Goal: Task Accomplishment & Management: Use online tool/utility

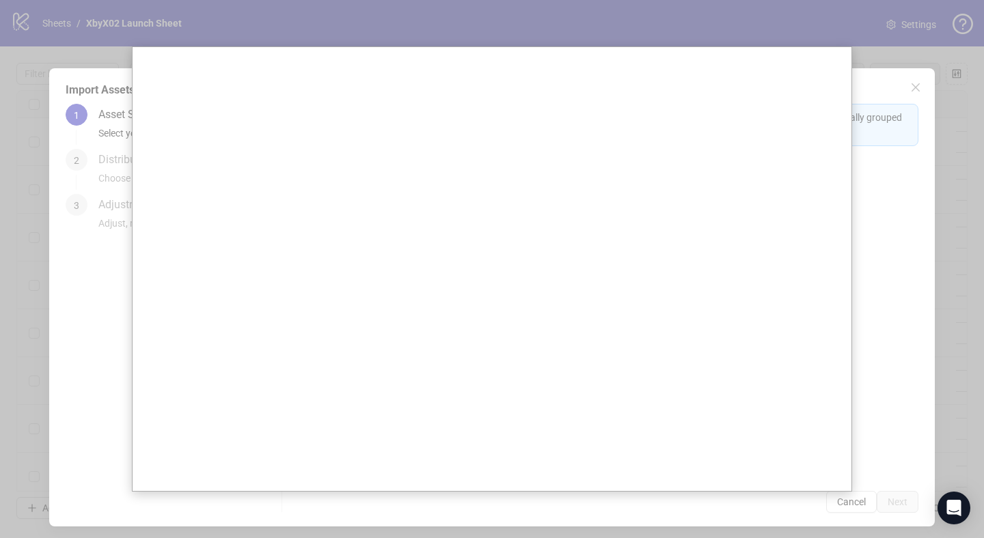
scroll to position [15, 0]
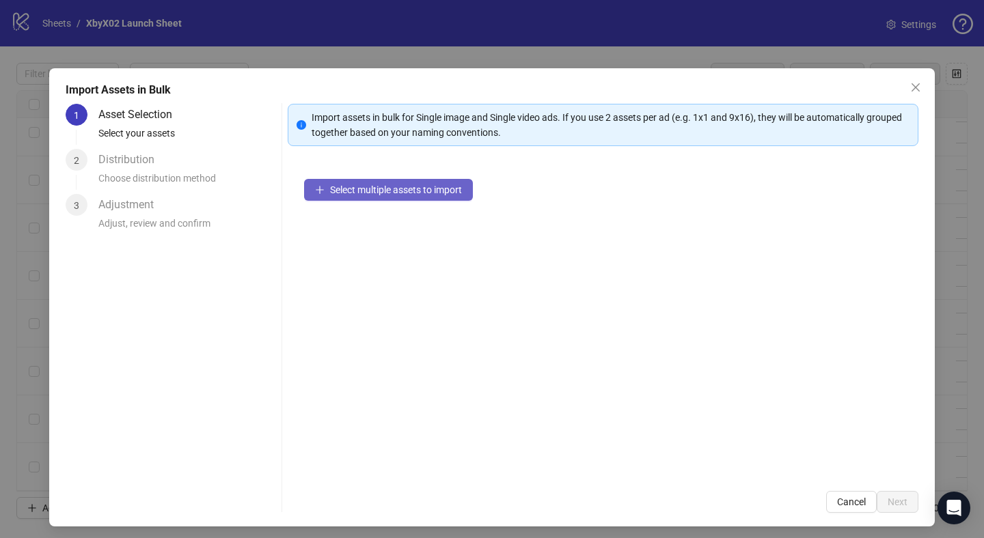
click at [363, 188] on span "Select multiple assets to import" at bounding box center [396, 189] width 132 height 11
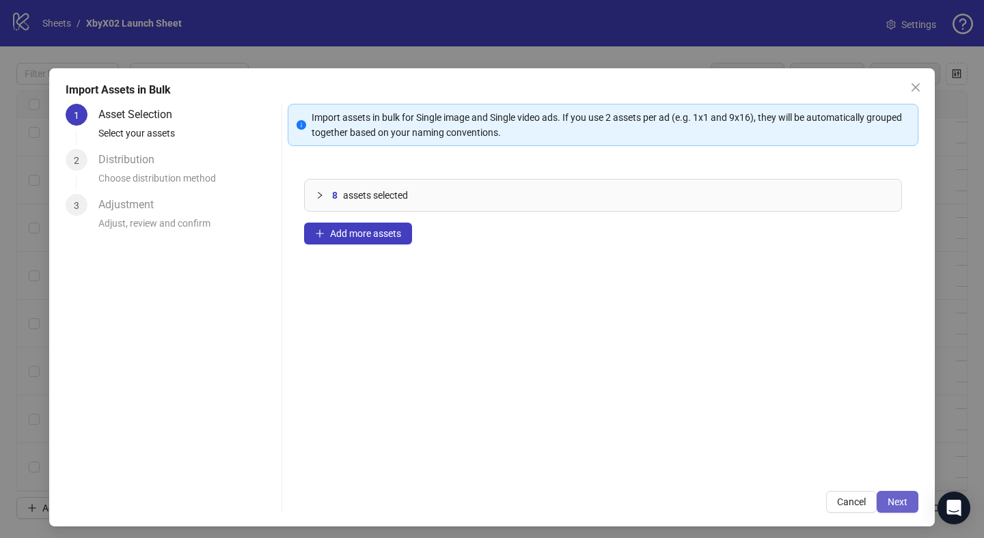
click at [902, 497] on span "Next" at bounding box center [897, 502] width 20 height 11
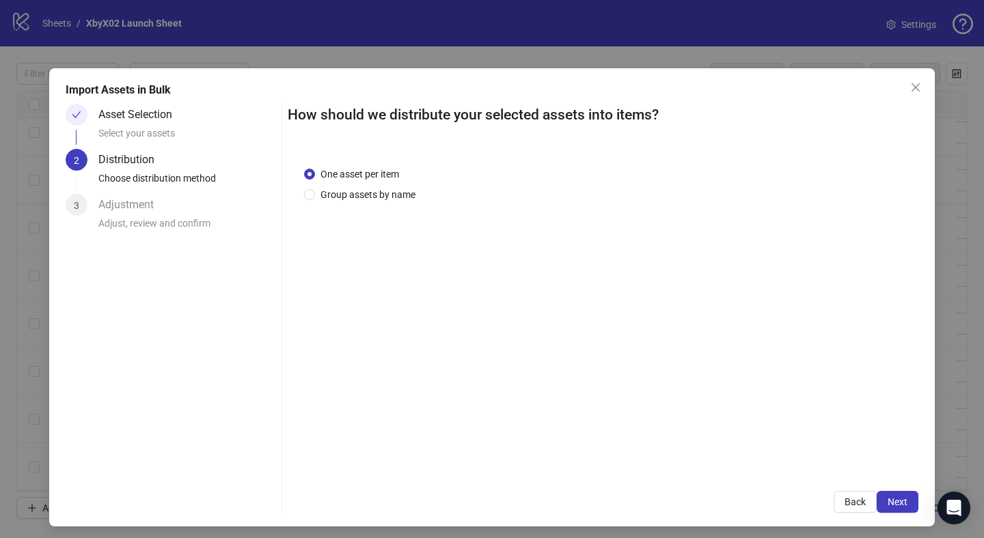
click at [394, 202] on div "One asset per item Group assets by name" at bounding box center [603, 312] width 631 height 325
click at [390, 197] on span "Group assets by name" at bounding box center [368, 194] width 106 height 15
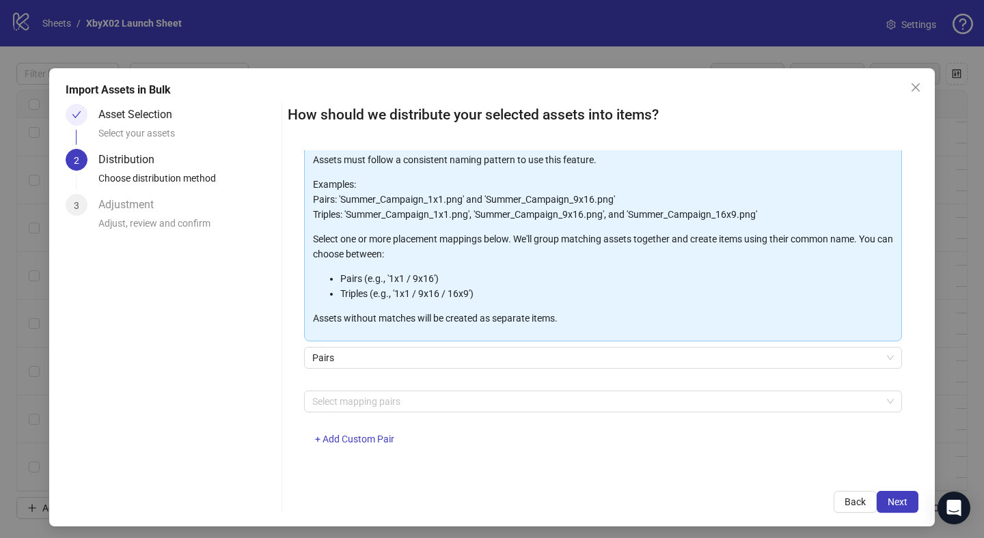
scroll to position [75, 0]
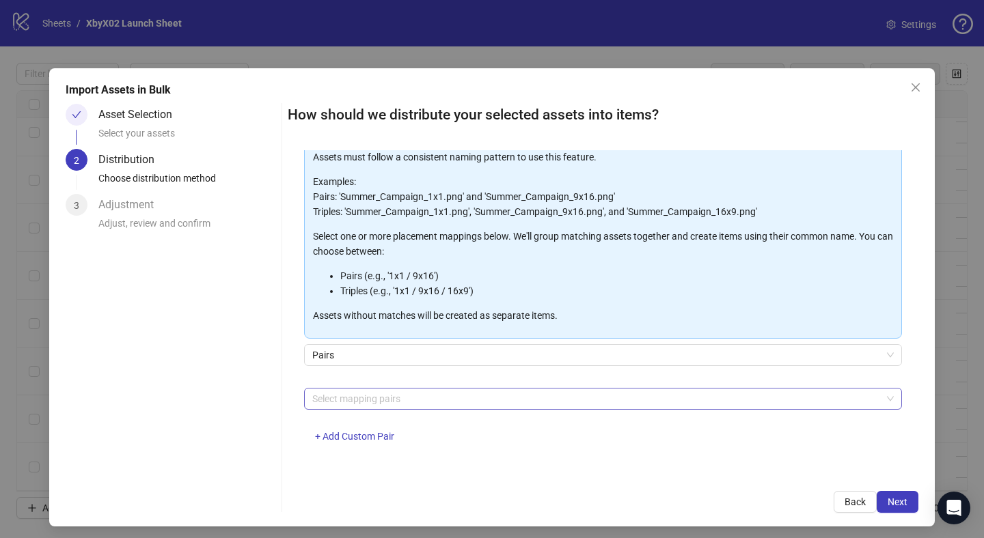
click at [331, 400] on div at bounding box center [596, 398] width 578 height 19
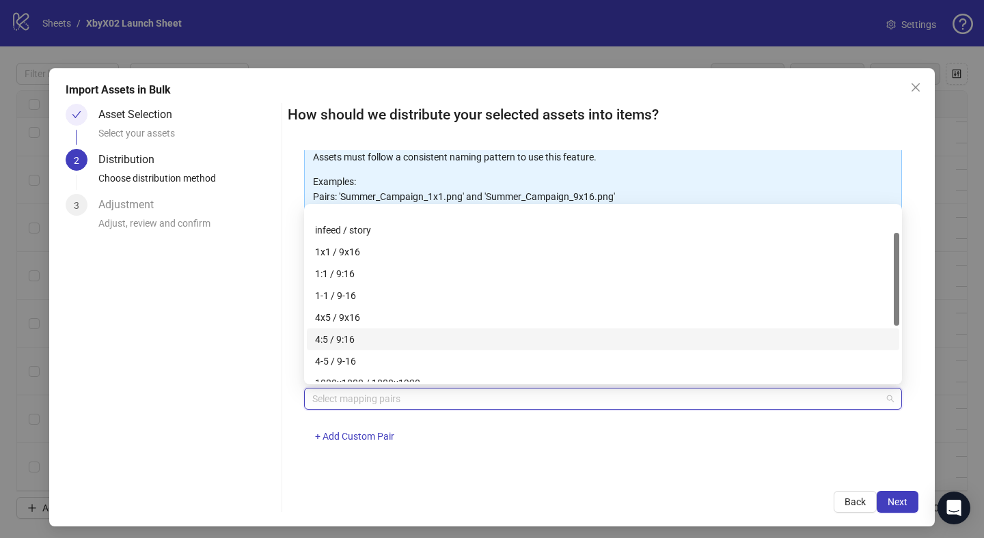
scroll to position [62, 0]
click at [357, 323] on div "4-5 / 9-16" at bounding box center [603, 330] width 576 height 15
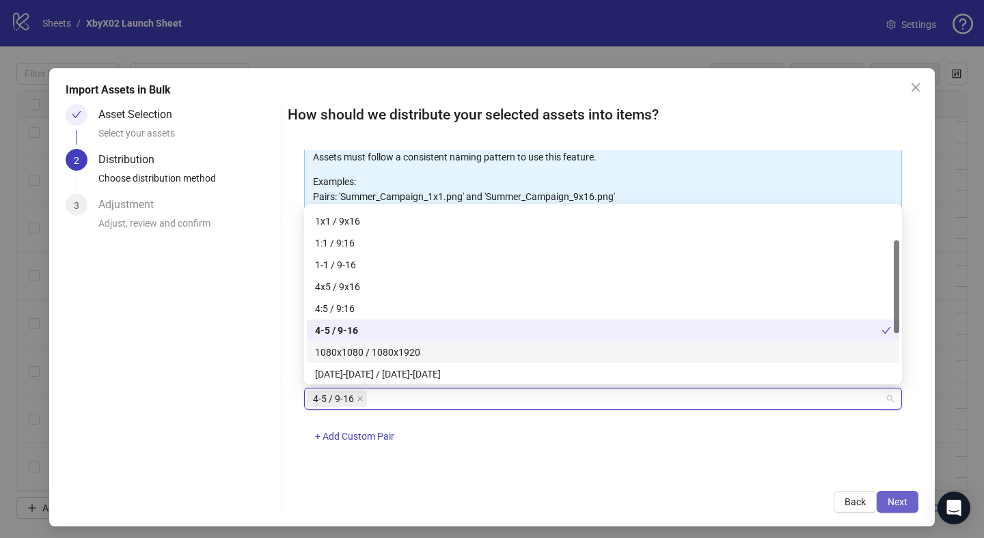
click at [890, 495] on button "Next" at bounding box center [898, 502] width 42 height 22
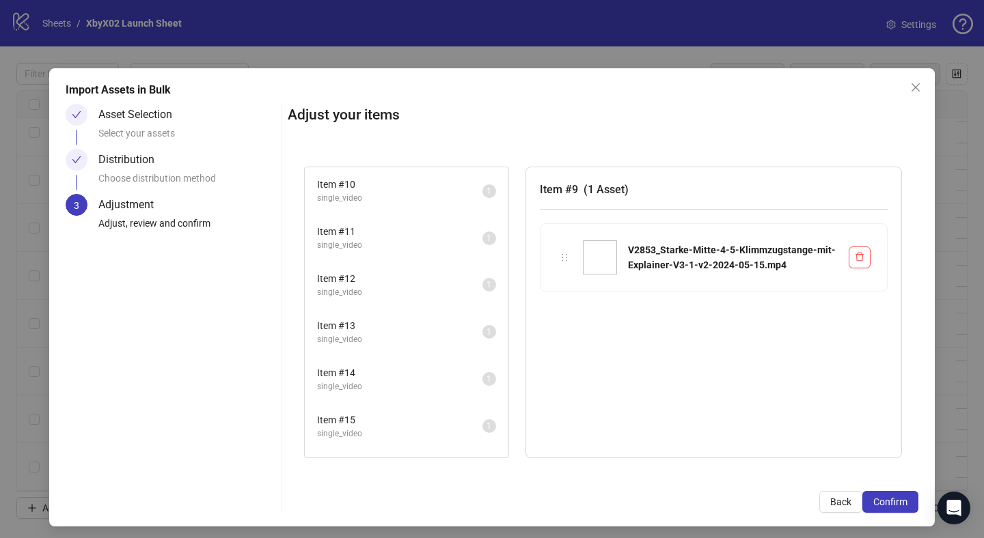
scroll to position [0, 0]
click at [383, 237] on span "Item # 10" at bounding box center [399, 230] width 165 height 15
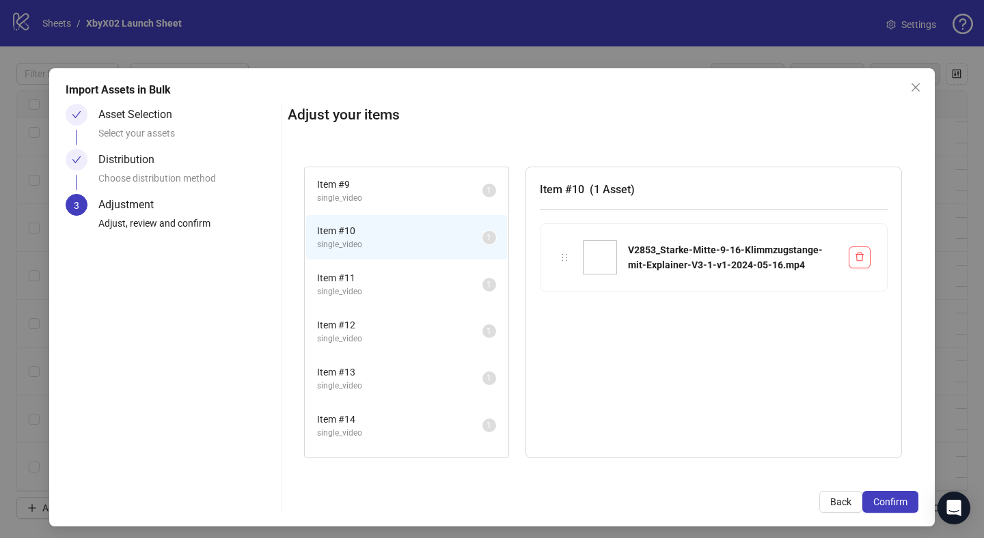
click at [378, 202] on span "single_video" at bounding box center [399, 198] width 165 height 13
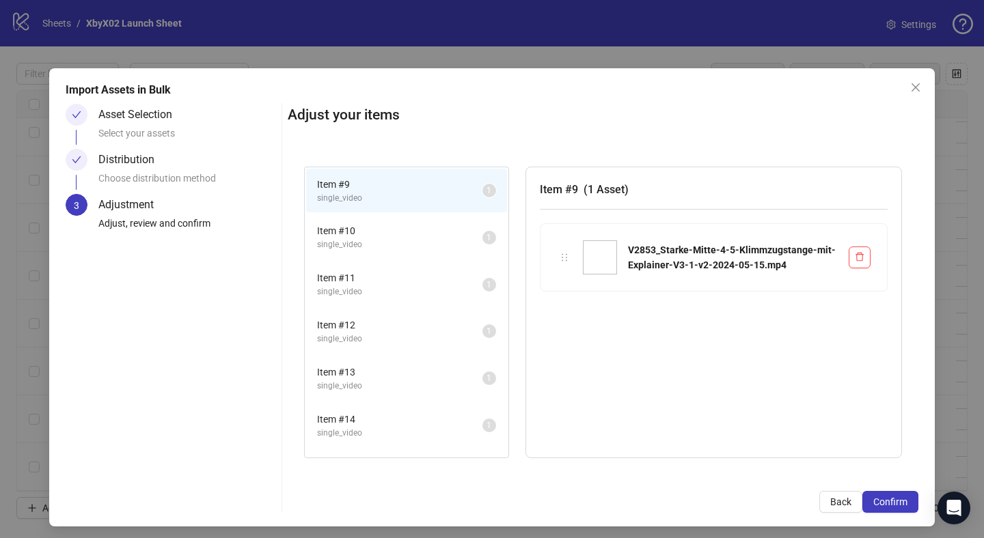
click at [377, 227] on span "Item # 10" at bounding box center [399, 230] width 165 height 15
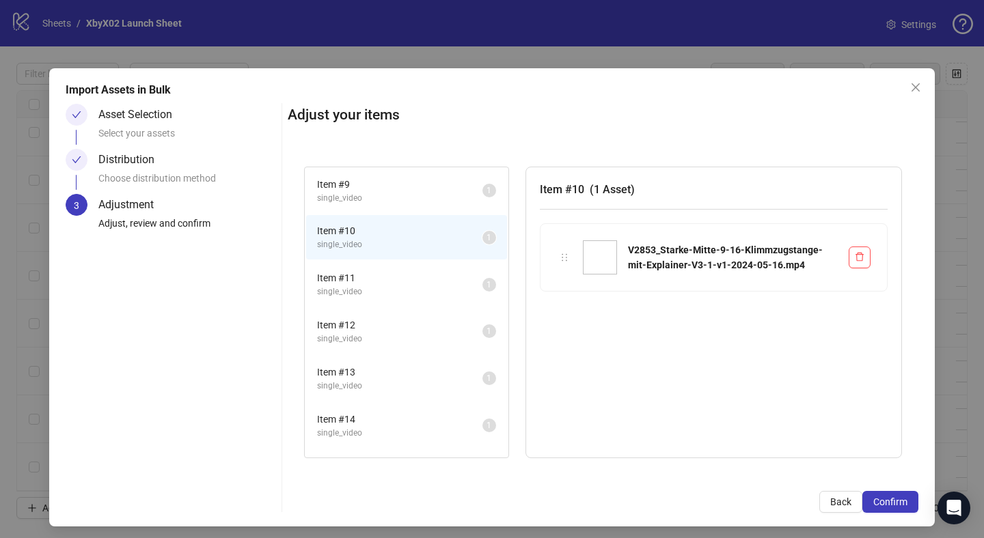
click at [376, 176] on li "Item # 9 single_video 1" at bounding box center [406, 191] width 201 height 44
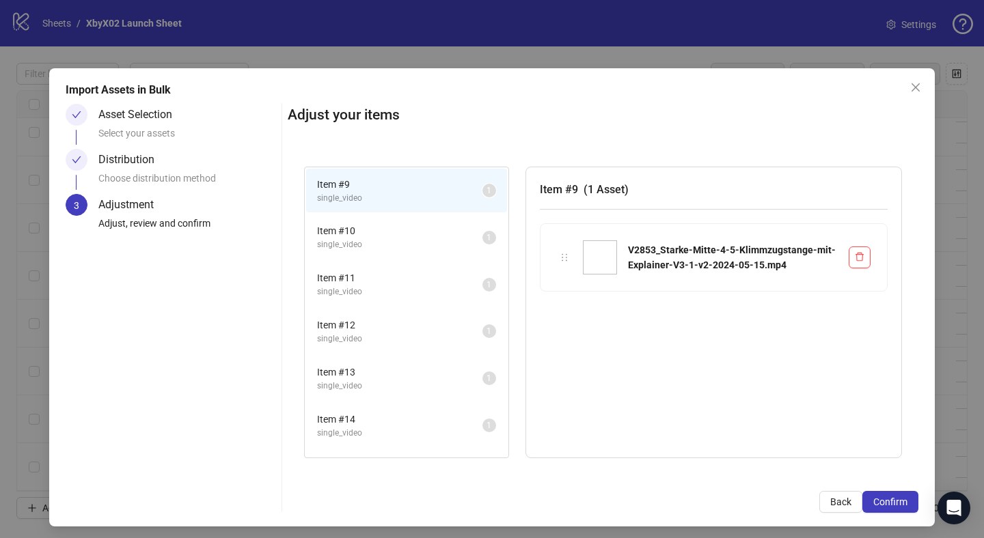
click at [374, 208] on li "Item # 9 single_video 1" at bounding box center [406, 191] width 201 height 44
click at [374, 229] on span "Item # 10" at bounding box center [399, 230] width 165 height 15
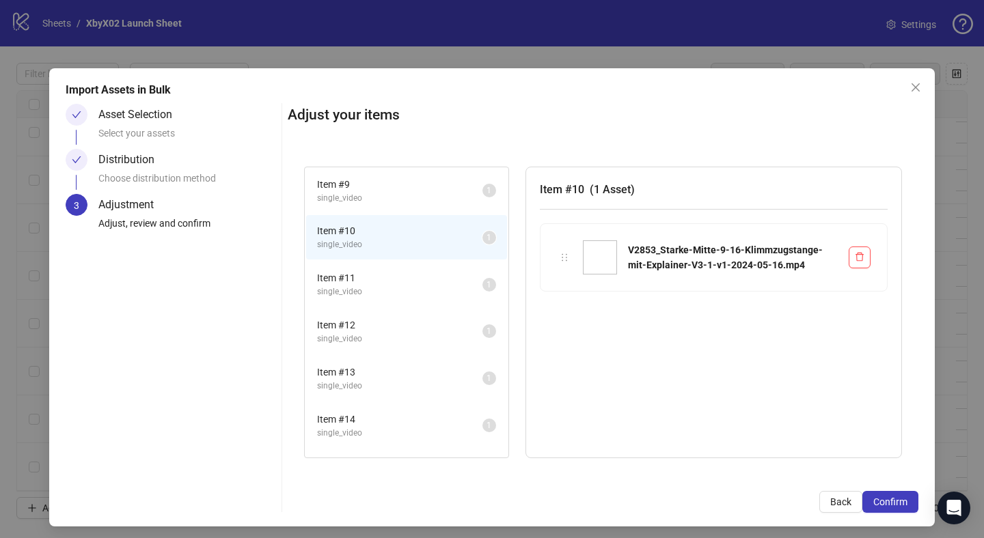
click at [374, 283] on span "Item # 11" at bounding box center [399, 278] width 165 height 15
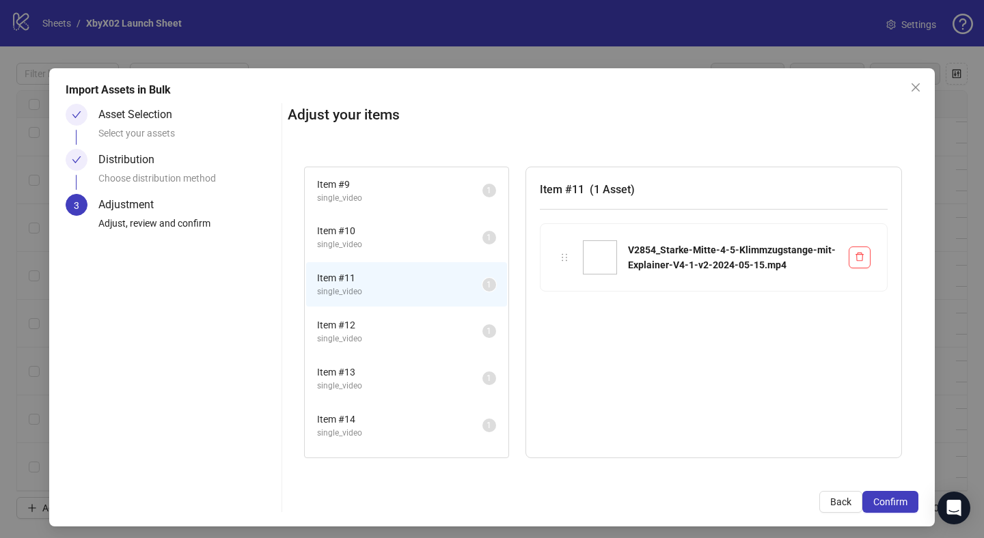
click at [375, 322] on span "Item # 12" at bounding box center [399, 325] width 165 height 15
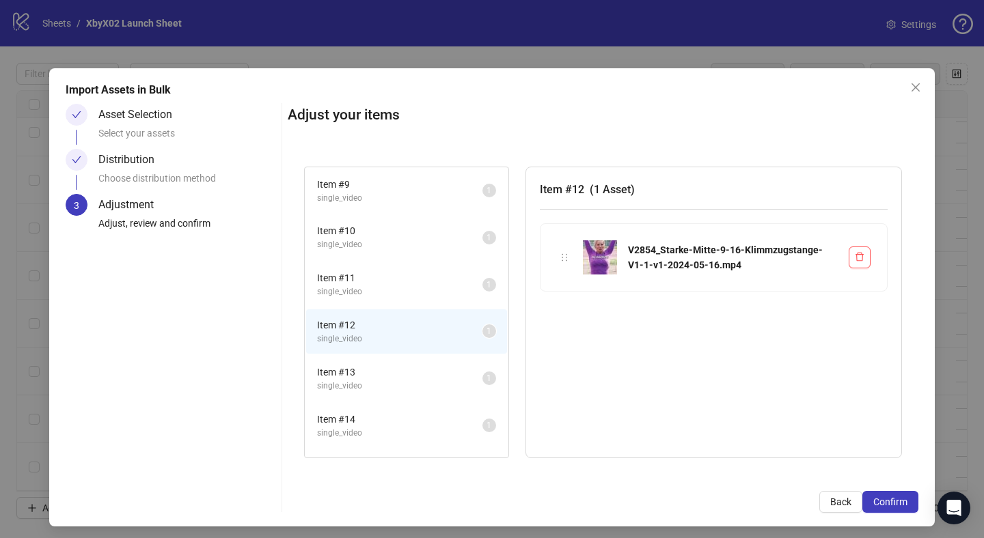
click at [374, 361] on li "Item # 13 single_video 1" at bounding box center [406, 379] width 201 height 44
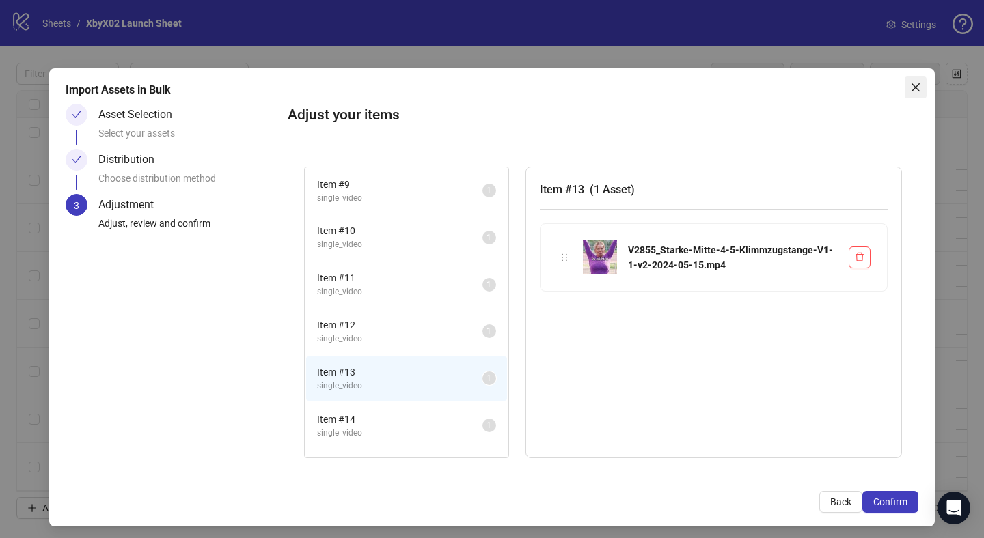
click at [917, 84] on icon "close" at bounding box center [915, 87] width 11 height 11
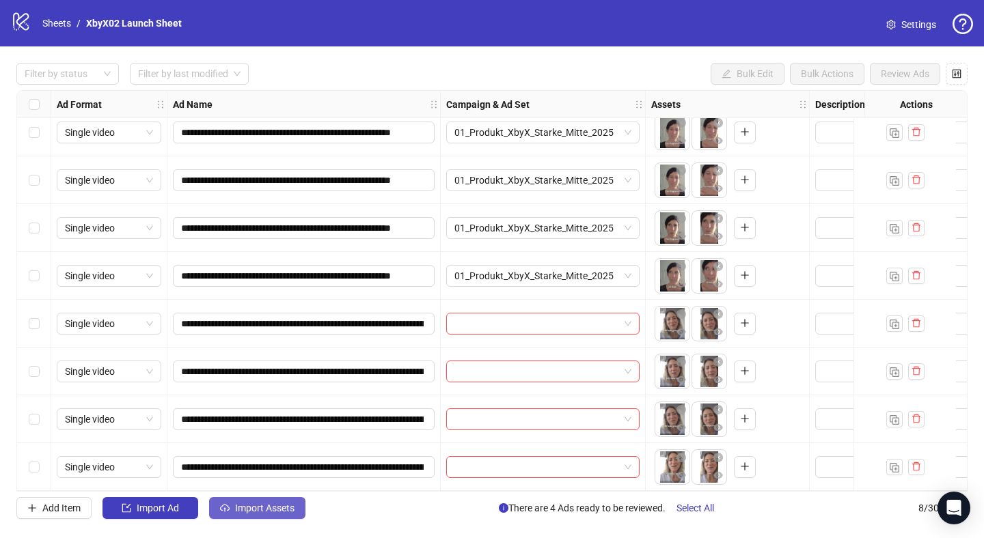
click at [263, 513] on span "Import Assets" at bounding box center [264, 508] width 59 height 11
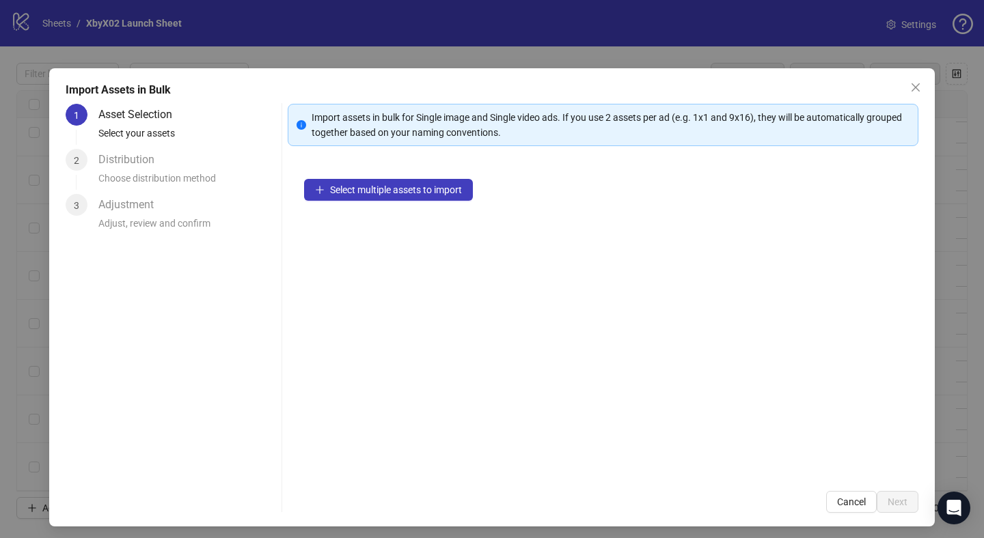
click at [398, 178] on div "Select multiple assets to import" at bounding box center [603, 319] width 631 height 312
click at [388, 201] on div "Select multiple assets to import" at bounding box center [603, 319] width 631 height 312
click at [388, 184] on span "Select multiple assets to import" at bounding box center [396, 189] width 132 height 11
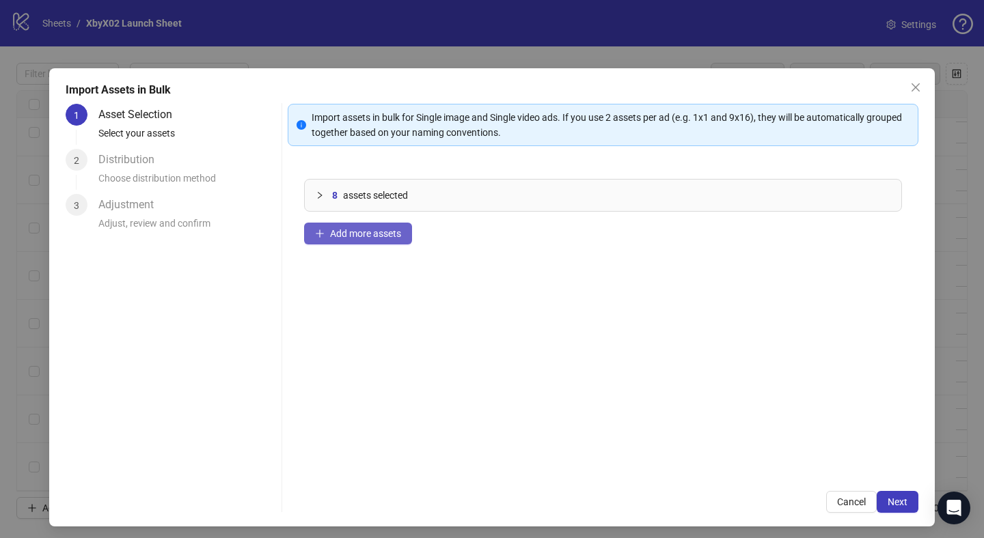
click at [356, 240] on button "Add more assets" at bounding box center [358, 234] width 108 height 22
click at [892, 501] on span "Next" at bounding box center [897, 502] width 20 height 11
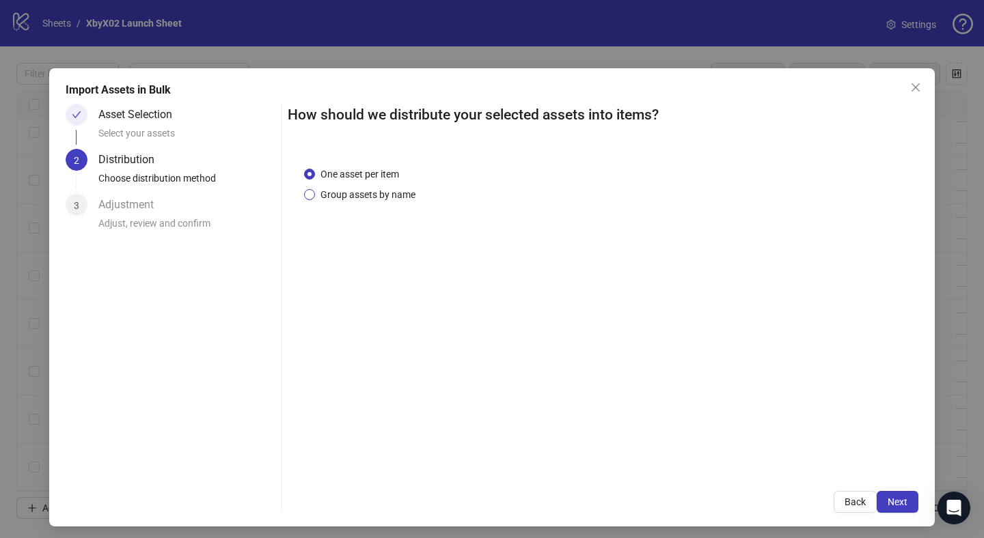
click at [374, 192] on span "Group assets by name" at bounding box center [368, 194] width 106 height 15
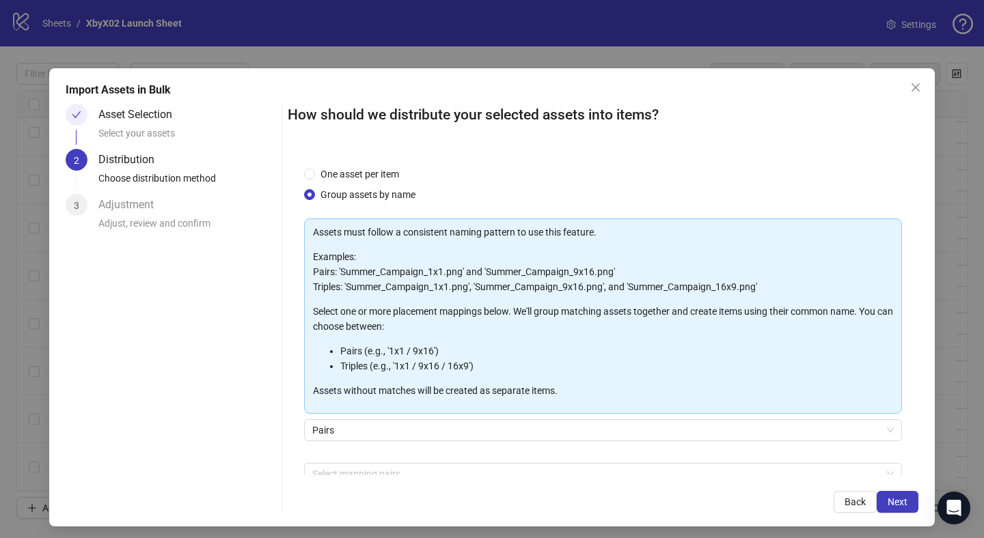
scroll to position [75, 0]
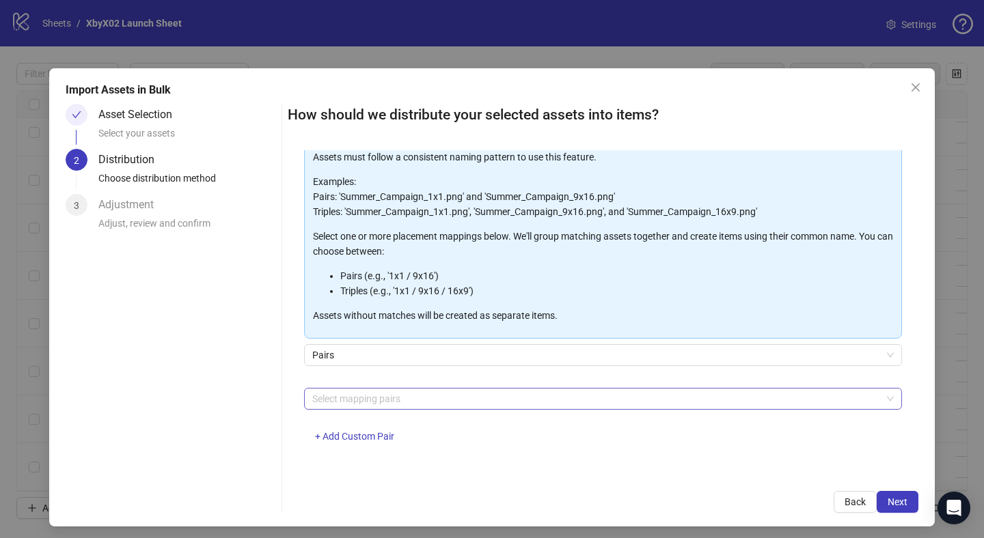
click at [326, 397] on div at bounding box center [596, 398] width 578 height 19
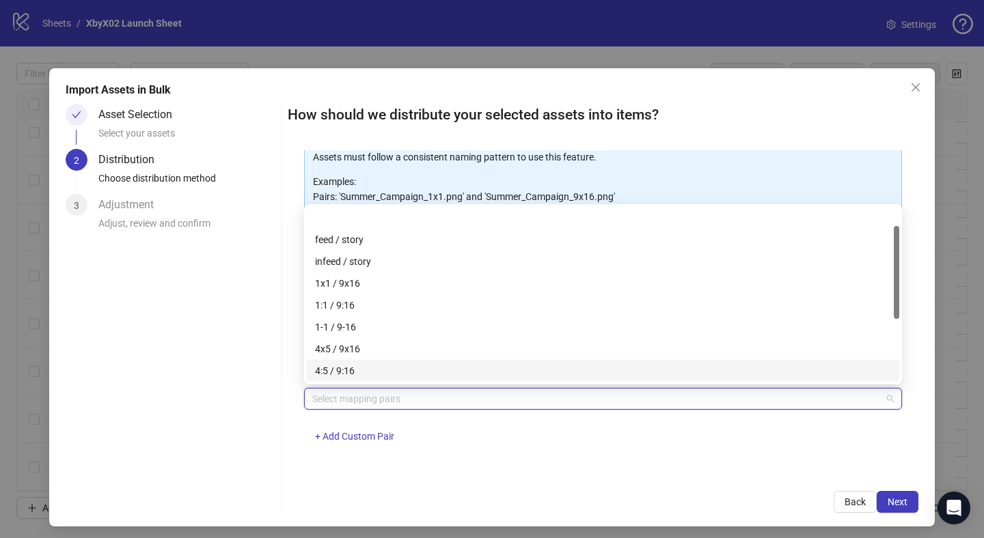
scroll to position [49, 0]
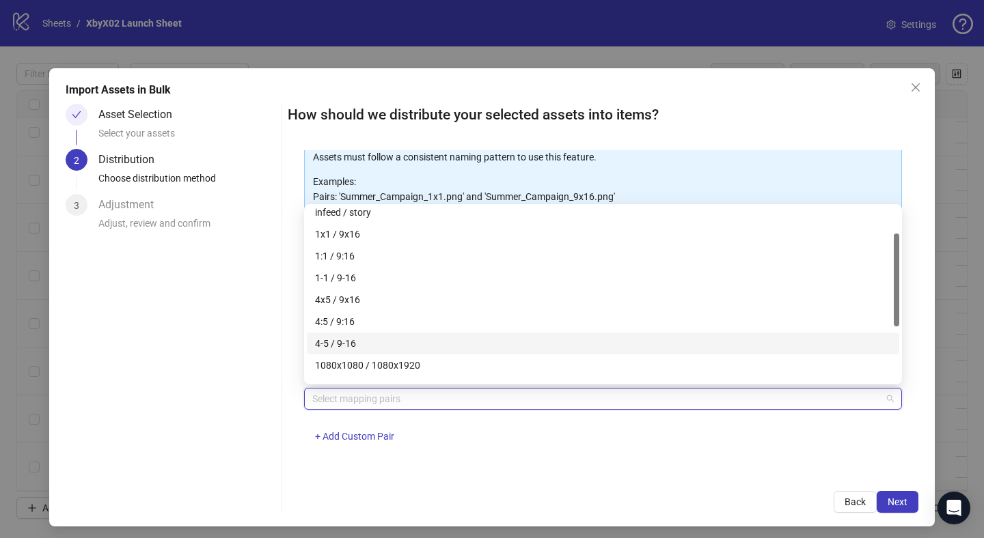
click at [340, 337] on div "4-5 / 9-16" at bounding box center [603, 343] width 576 height 15
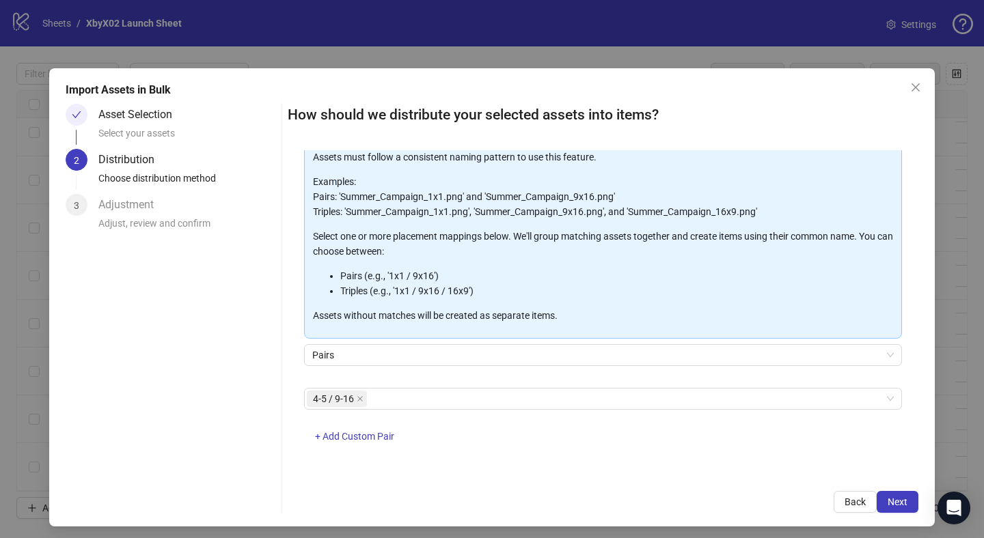
click at [888, 491] on div "How should we distribute your selected assets into items? One asset per item Gr…" at bounding box center [603, 308] width 631 height 409
click at [895, 497] on span "Next" at bounding box center [897, 502] width 20 height 11
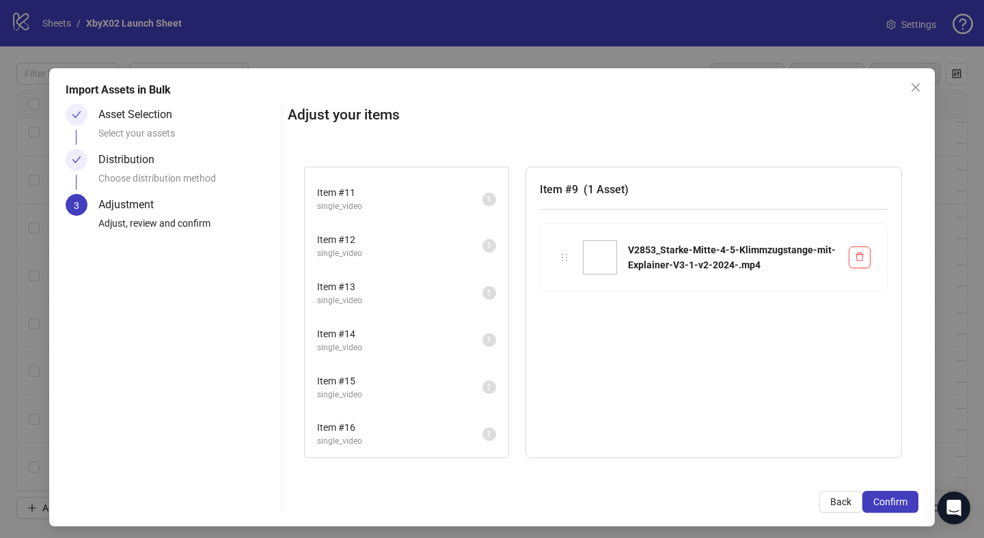
scroll to position [0, 0]
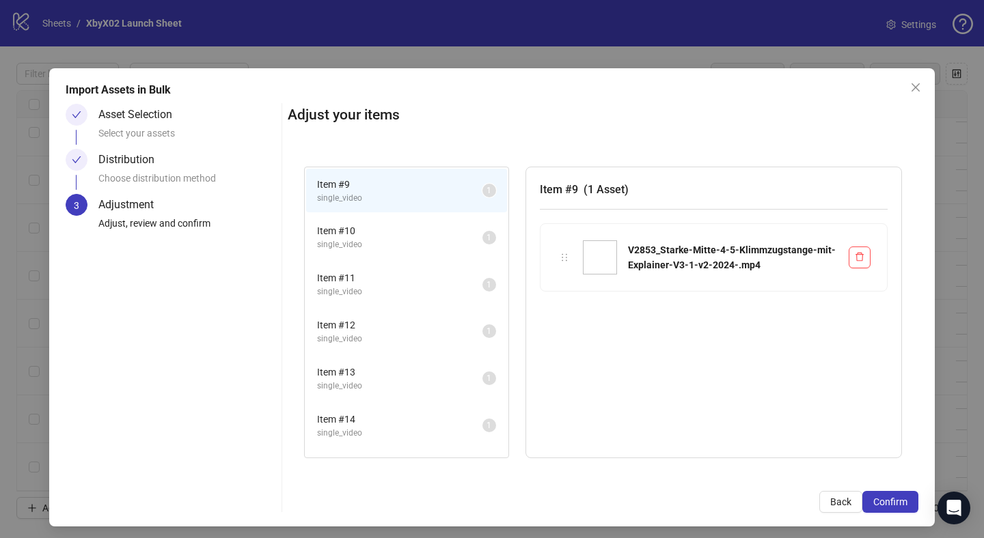
click at [370, 230] on span "Item # 10" at bounding box center [399, 230] width 165 height 15
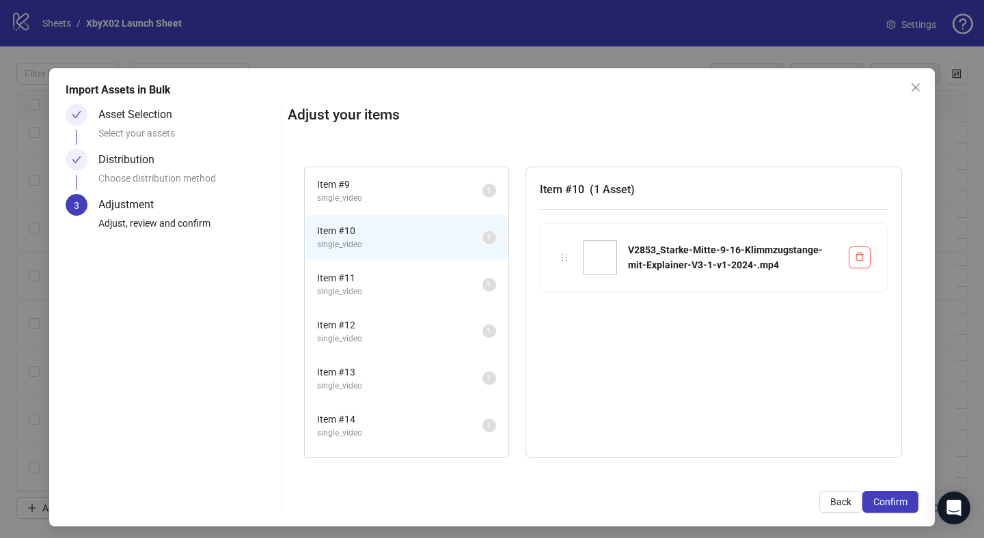
click at [363, 273] on span "Item # 11" at bounding box center [399, 278] width 165 height 15
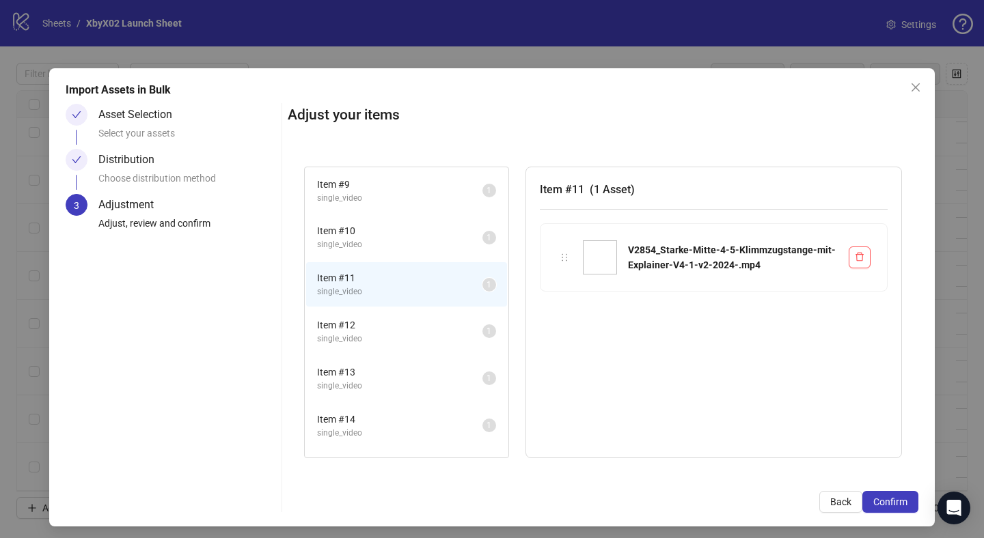
click at [361, 322] on span "Item # 12" at bounding box center [399, 325] width 165 height 15
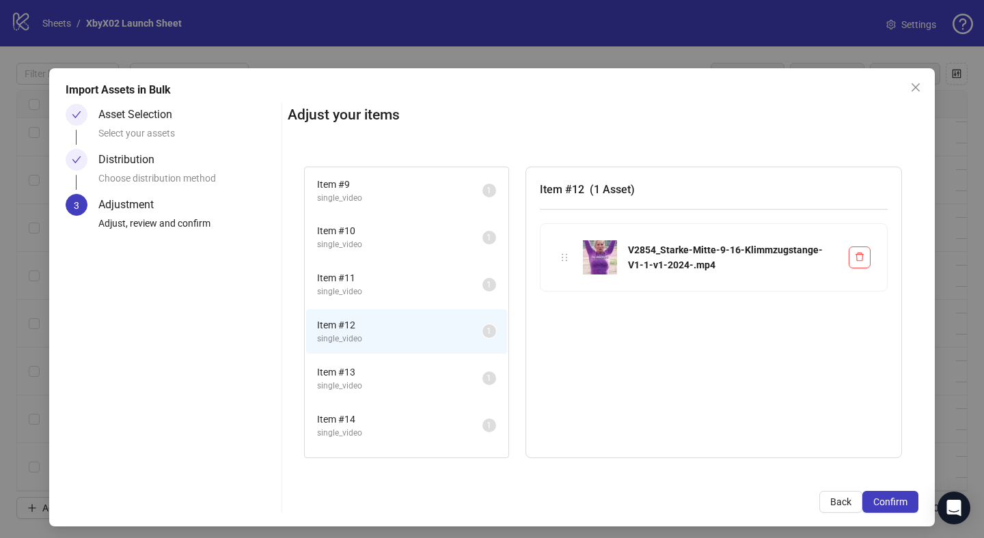
click at [366, 366] on span "Item # 13" at bounding box center [399, 372] width 165 height 15
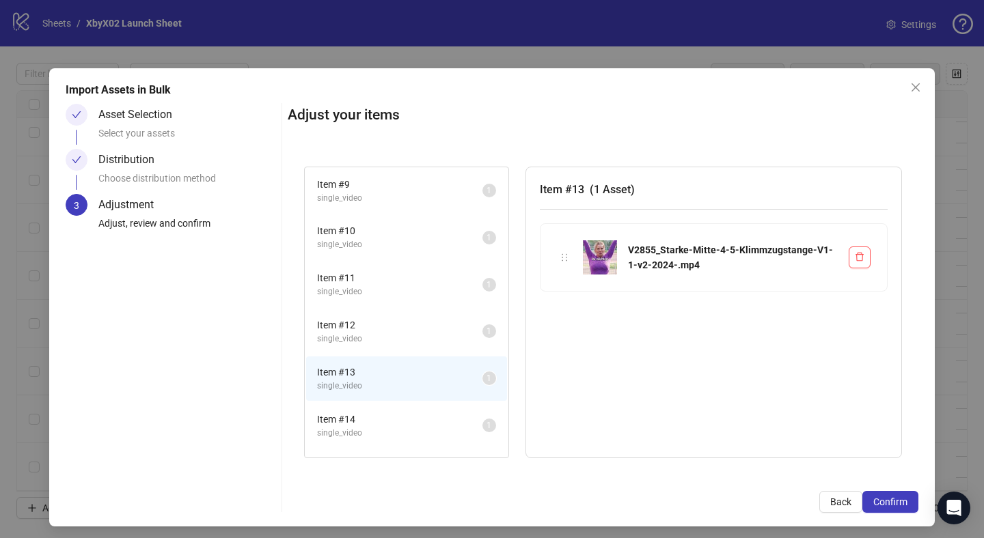
scroll to position [85, 0]
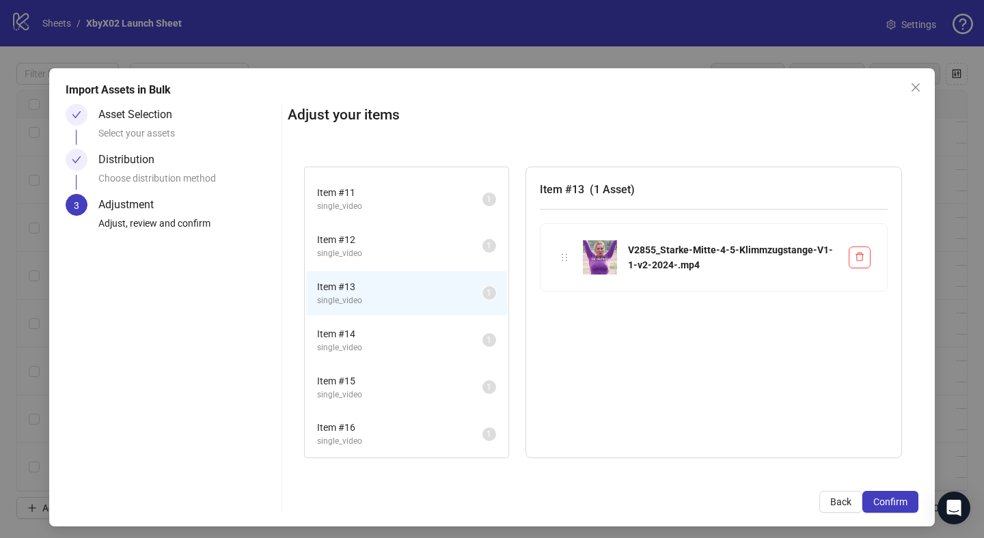
click at [360, 344] on span "single_video" at bounding box center [399, 348] width 165 height 13
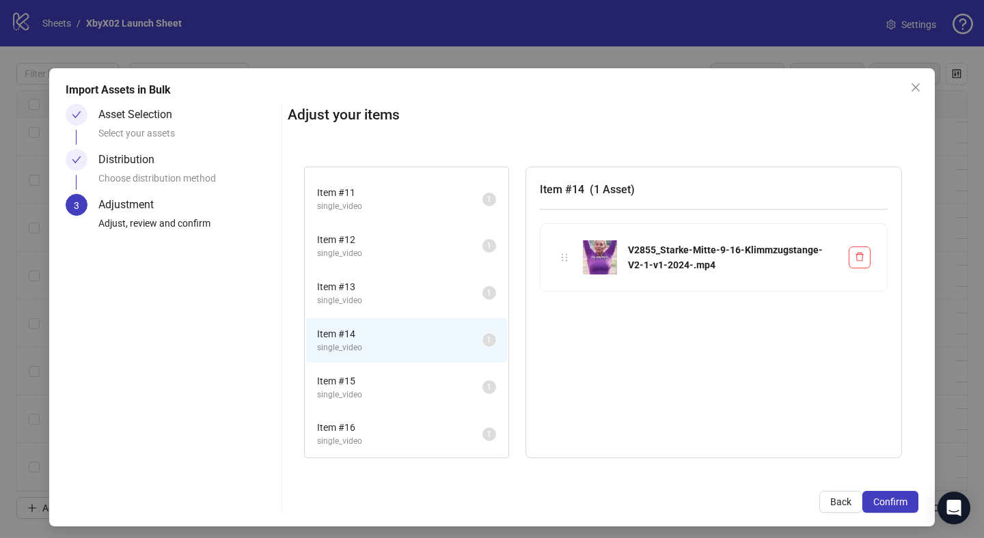
click at [360, 383] on span "Item # 15" at bounding box center [399, 381] width 165 height 15
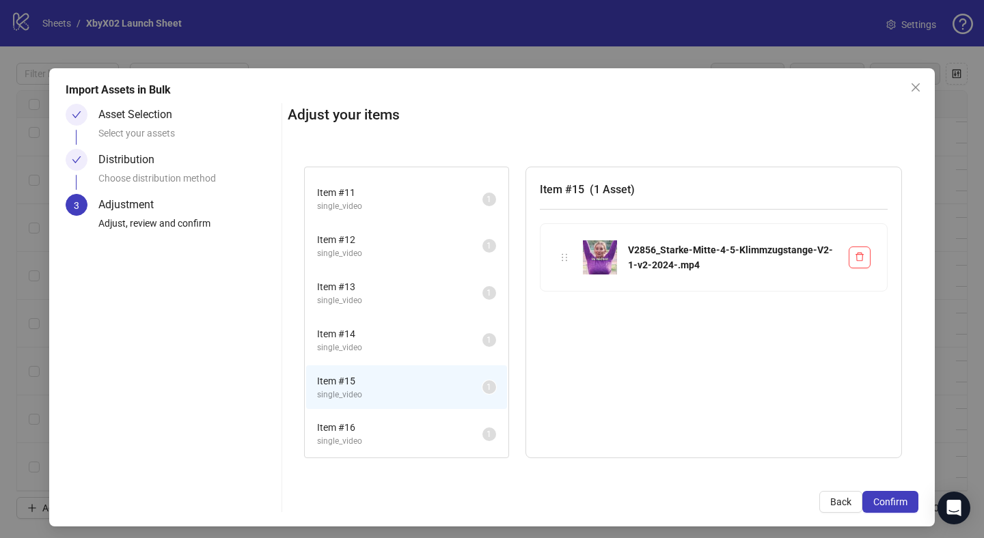
click at [362, 432] on span "Item # 16" at bounding box center [399, 427] width 165 height 15
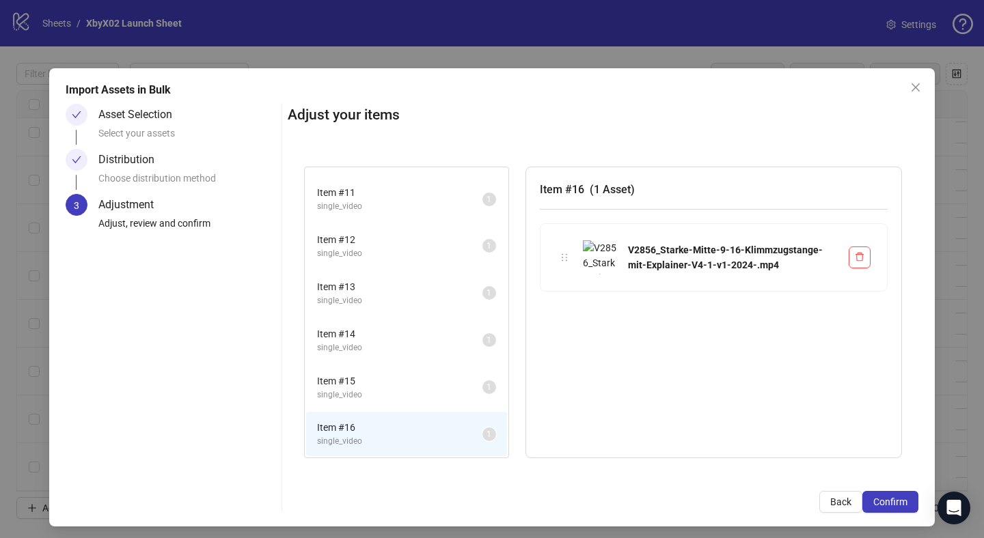
scroll to position [5, 0]
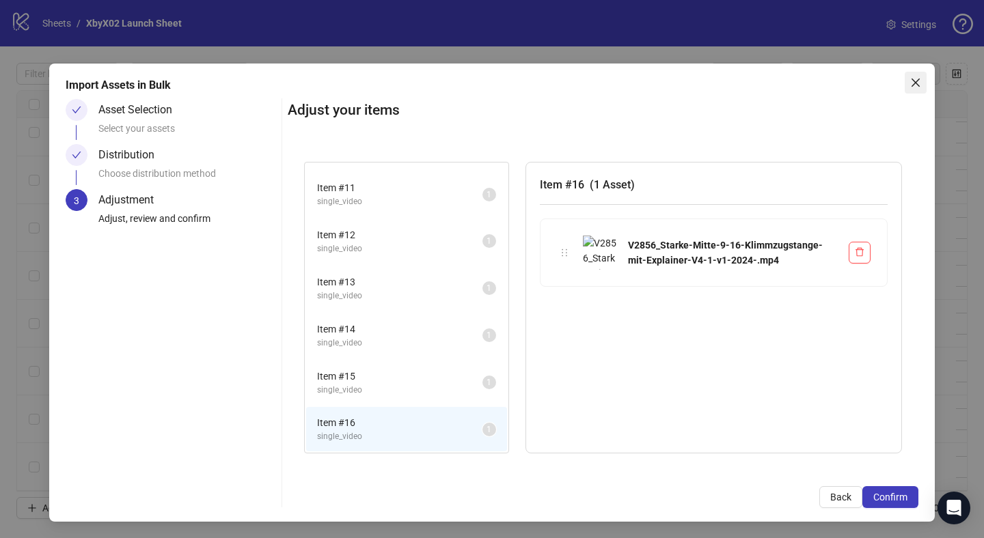
click at [911, 91] on button "Close" at bounding box center [916, 83] width 22 height 22
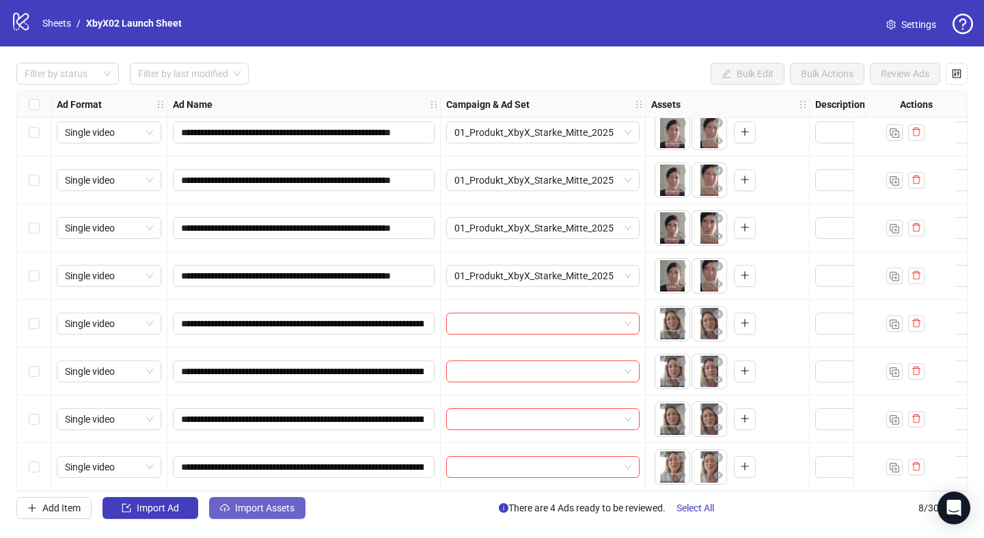
click at [262, 512] on span "Import Assets" at bounding box center [264, 508] width 59 height 11
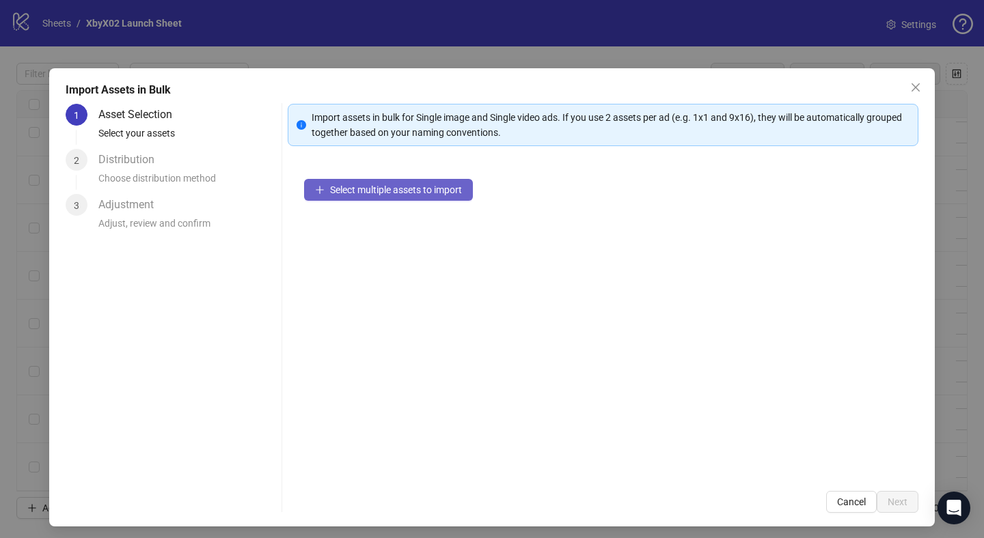
click at [357, 196] on button "Select multiple assets to import" at bounding box center [388, 190] width 169 height 22
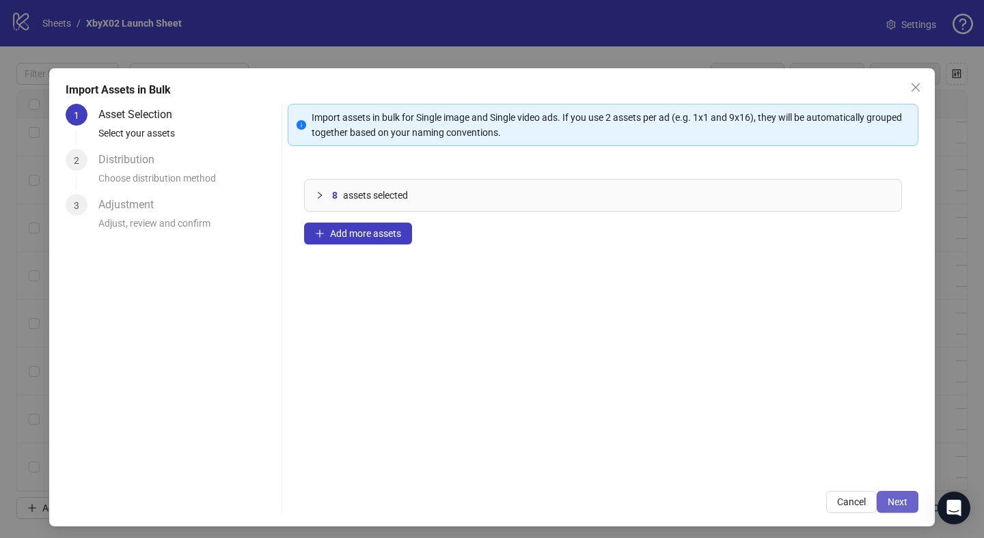
click at [894, 501] on span "Next" at bounding box center [897, 502] width 20 height 11
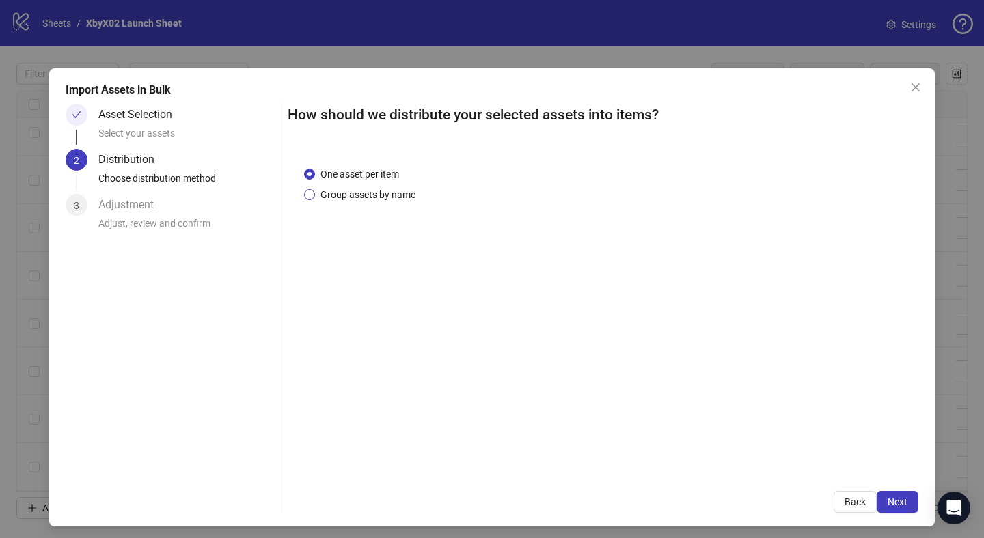
click at [394, 197] on span "Group assets by name" at bounding box center [368, 194] width 106 height 15
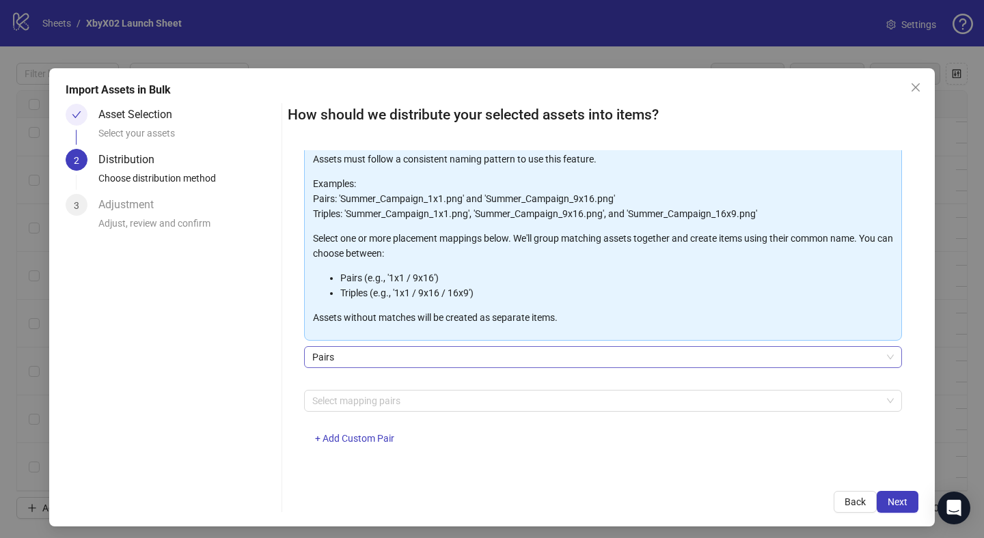
scroll to position [75, 0]
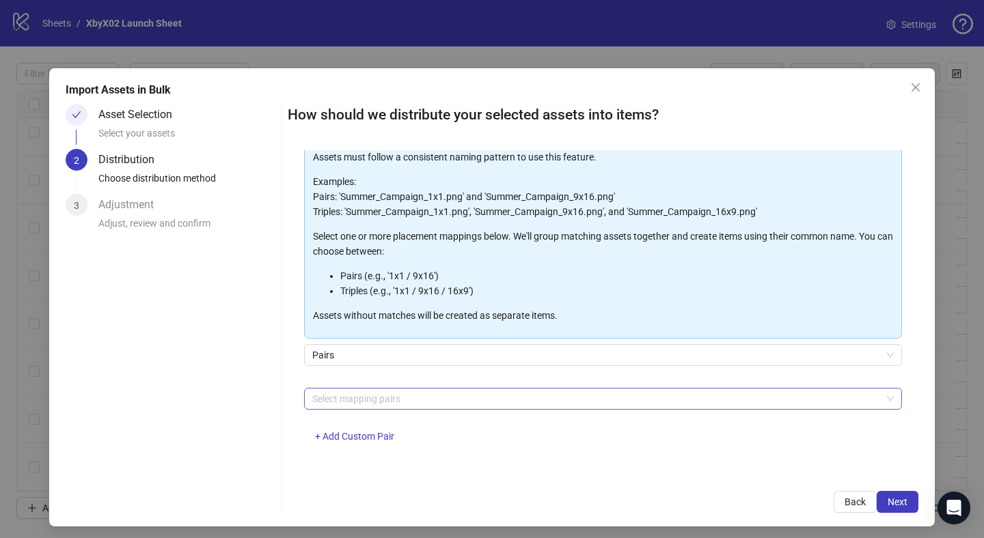
click at [358, 395] on div at bounding box center [596, 398] width 578 height 19
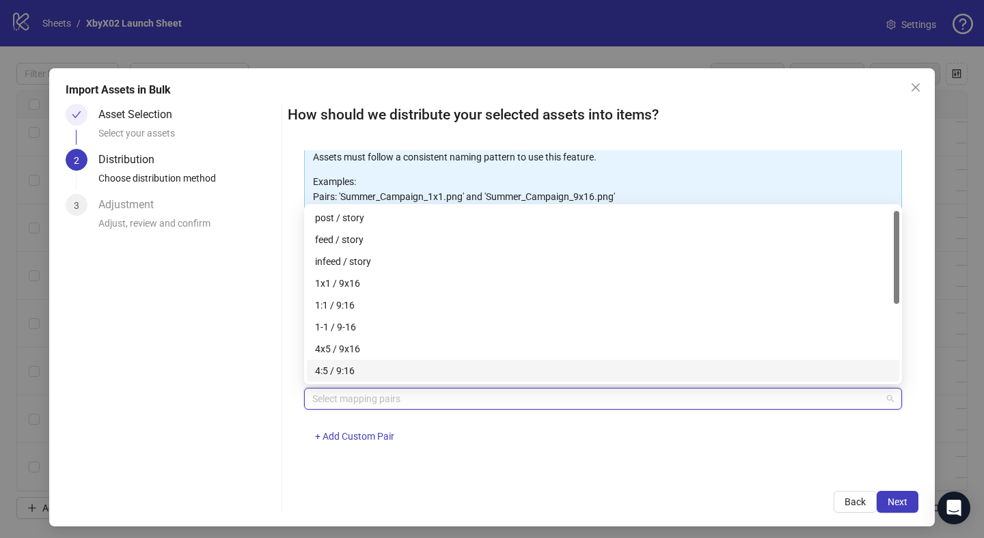
scroll to position [35, 0]
click at [348, 357] on div "4-5 / 9-16" at bounding box center [603, 357] width 576 height 15
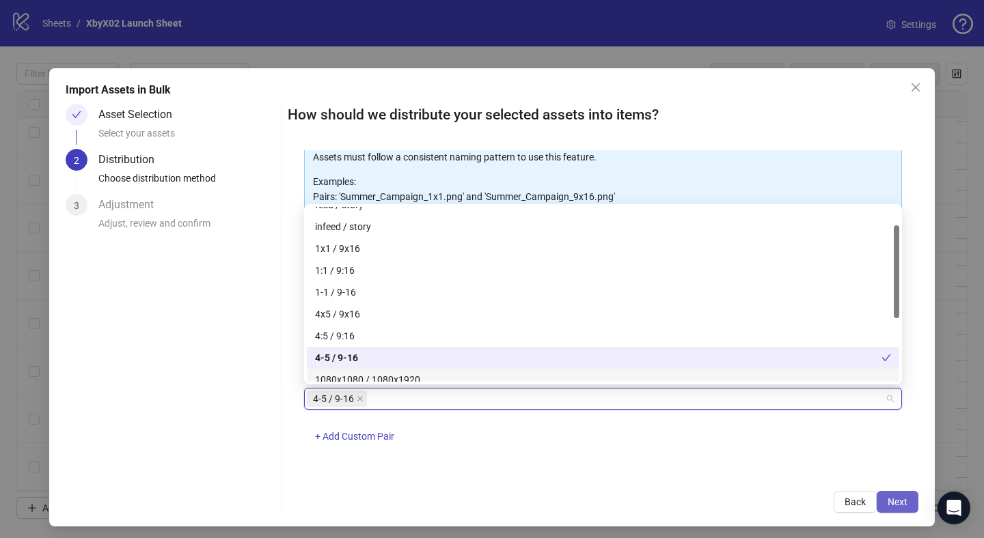
click at [900, 497] on span "Next" at bounding box center [897, 502] width 20 height 11
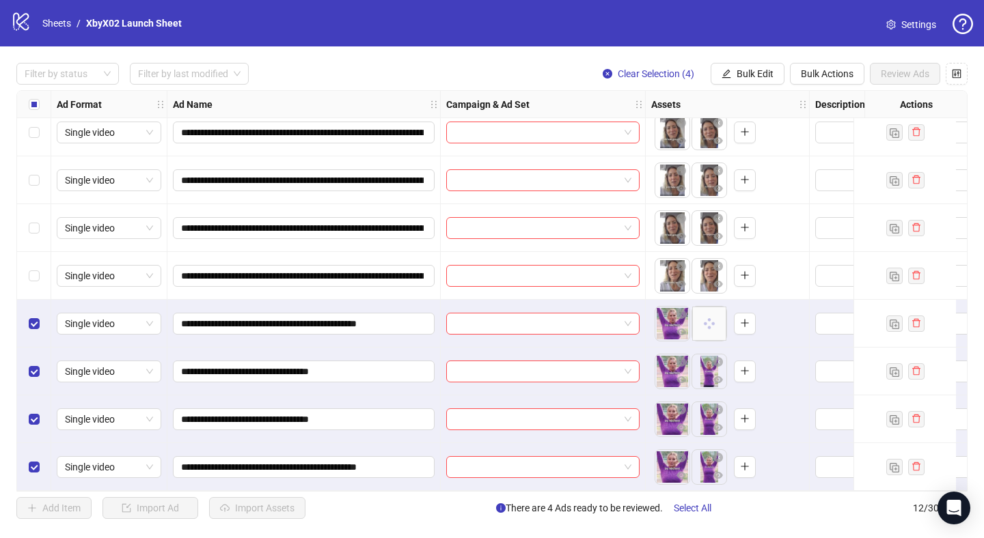
scroll to position [206, 0]
click at [207, 322] on input "**********" at bounding box center [302, 323] width 243 height 15
drag, startPoint x: 212, startPoint y: 322, endPoint x: 152, endPoint y: 322, distance: 60.8
drag, startPoint x: 209, startPoint y: 463, endPoint x: 160, endPoint y: 463, distance: 49.2
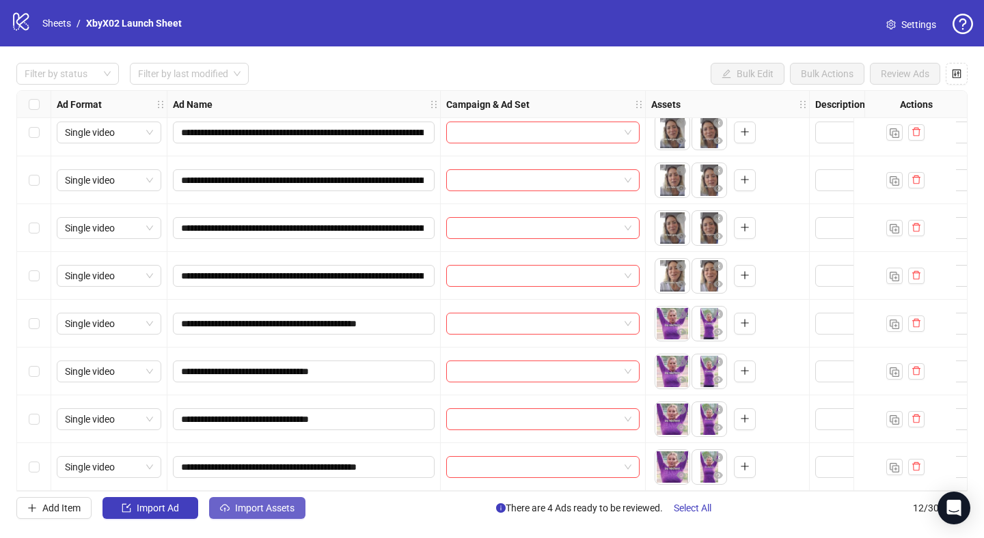
click at [266, 512] on span "Import Assets" at bounding box center [264, 508] width 59 height 11
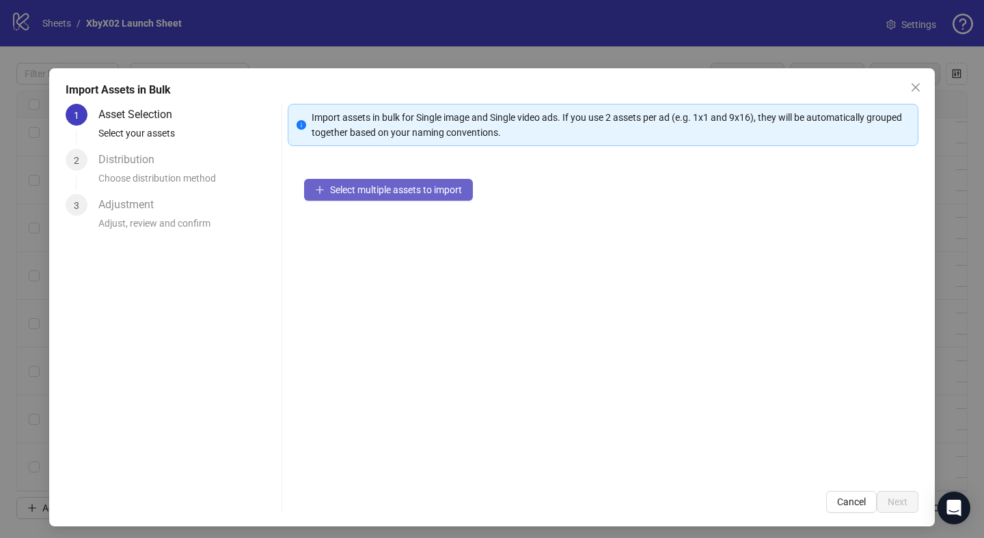
click at [383, 180] on button "Select multiple assets to import" at bounding box center [388, 190] width 169 height 22
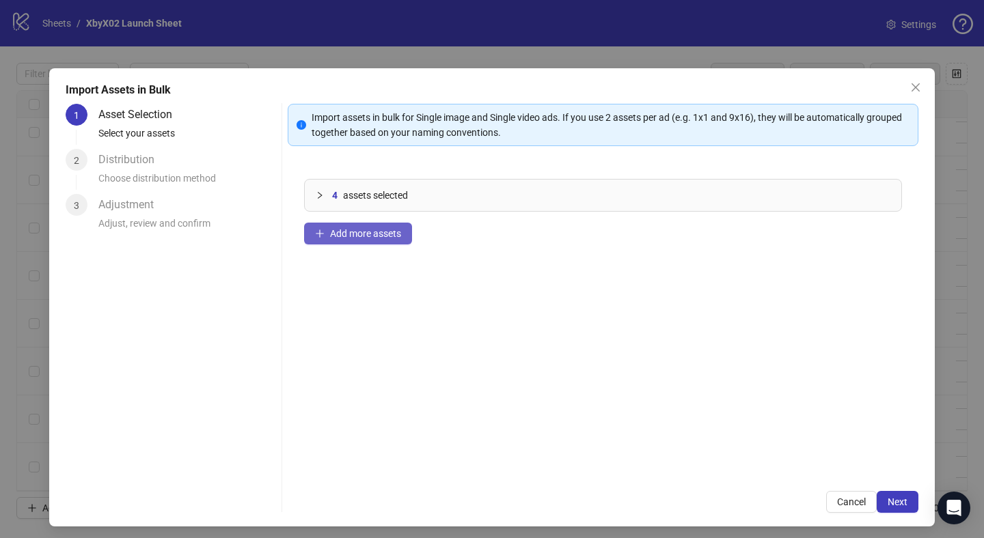
click at [356, 236] on span "Add more assets" at bounding box center [365, 233] width 71 height 11
click at [837, 499] on span "Cancel" at bounding box center [851, 502] width 29 height 11
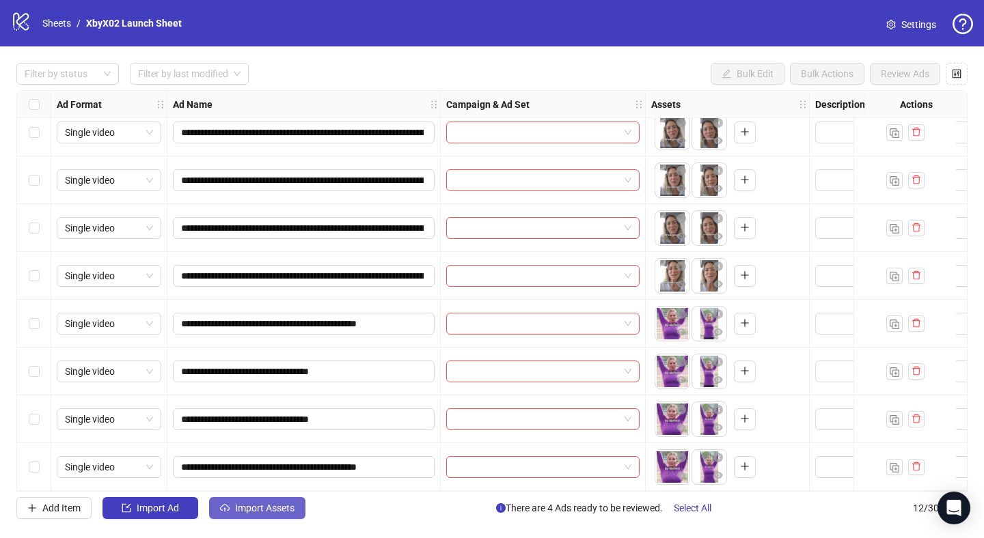
click at [253, 510] on span "Import Assets" at bounding box center [264, 508] width 59 height 11
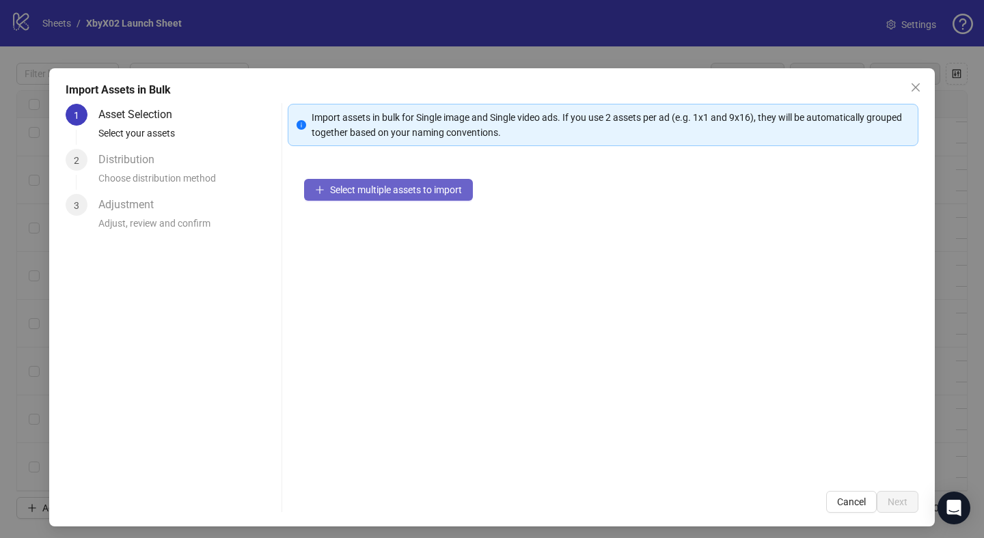
click at [381, 197] on button "Select multiple assets to import" at bounding box center [388, 190] width 169 height 22
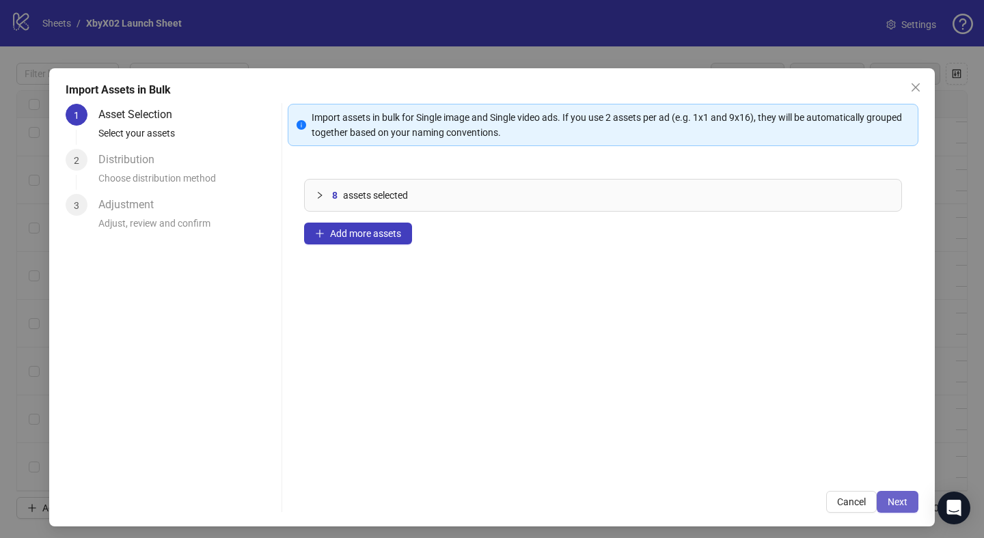
click at [895, 502] on span "Next" at bounding box center [897, 502] width 20 height 11
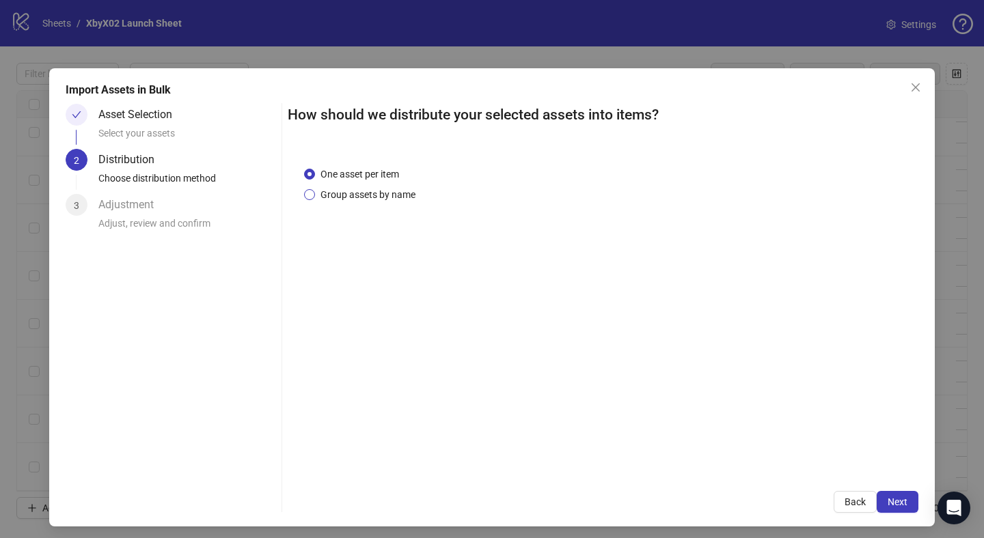
click at [390, 196] on span "Group assets by name" at bounding box center [368, 194] width 106 height 15
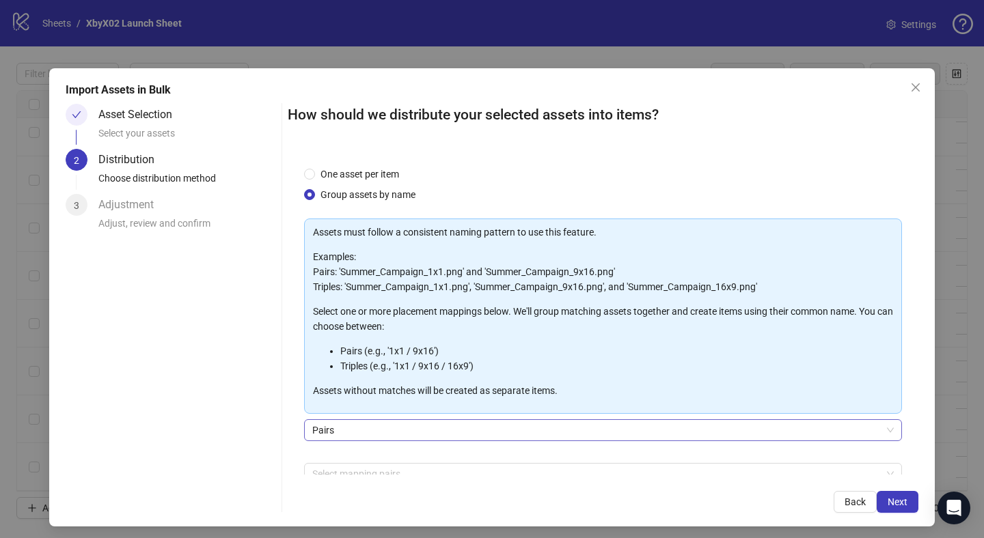
scroll to position [75, 0]
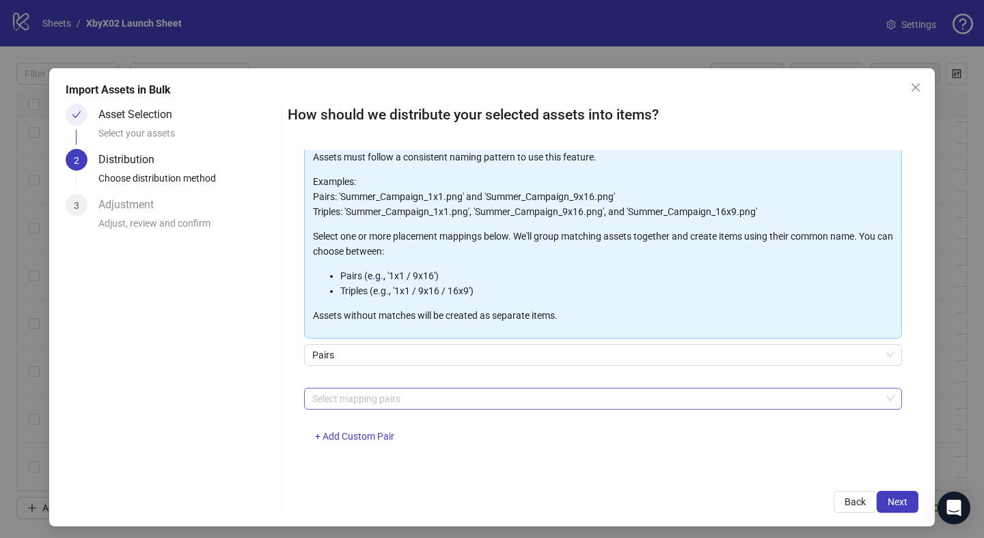
click at [359, 394] on div at bounding box center [596, 398] width 578 height 19
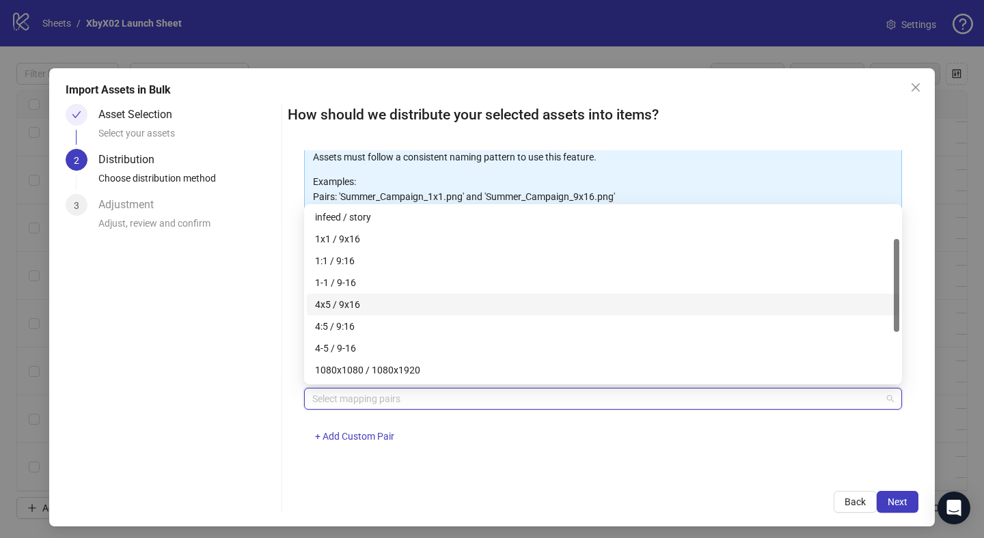
scroll to position [61, 0]
click at [346, 320] on div "4:5 / 9:16" at bounding box center [603, 310] width 592 height 22
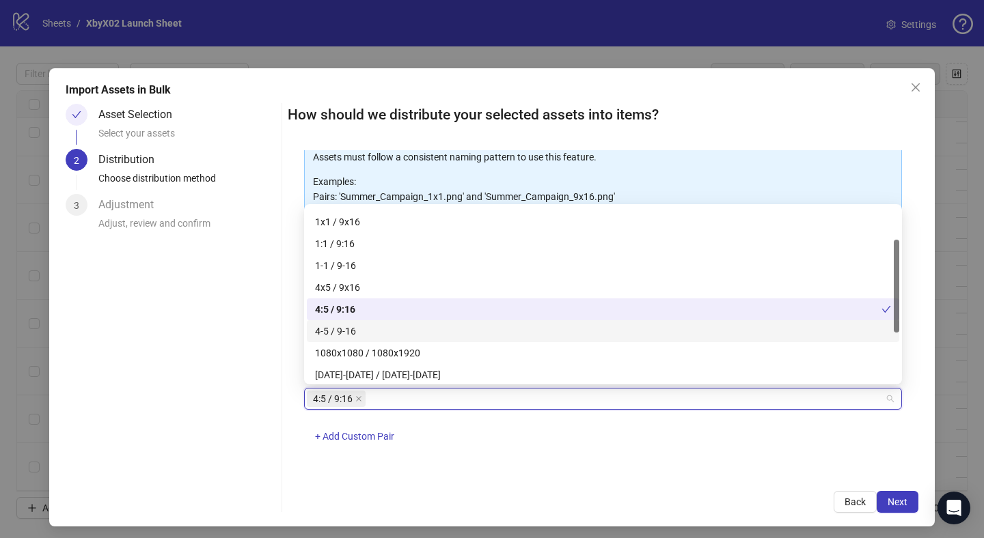
click at [346, 328] on div "4-5 / 9-16" at bounding box center [603, 331] width 576 height 15
click at [361, 396] on icon "close" at bounding box center [358, 399] width 7 height 7
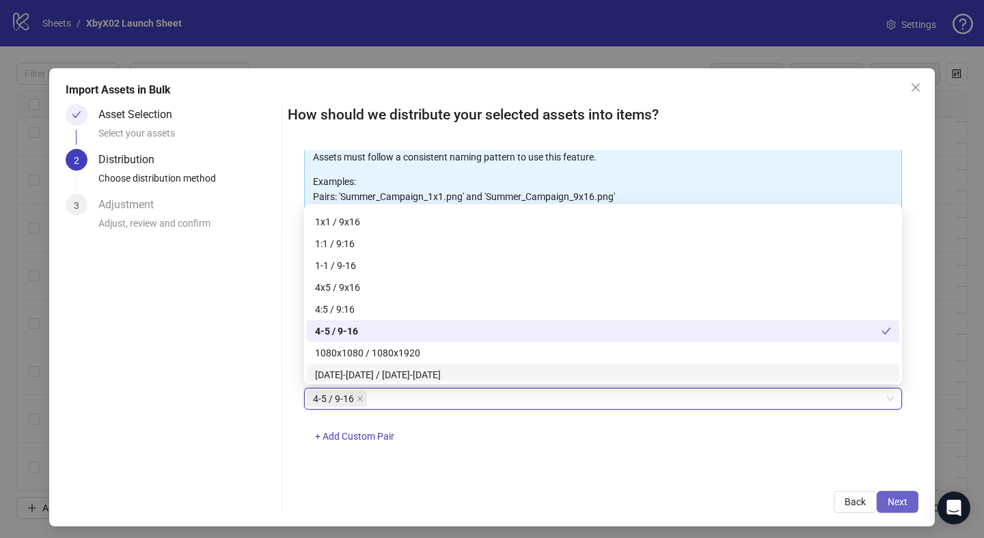
click at [892, 502] on span "Next" at bounding box center [897, 502] width 20 height 11
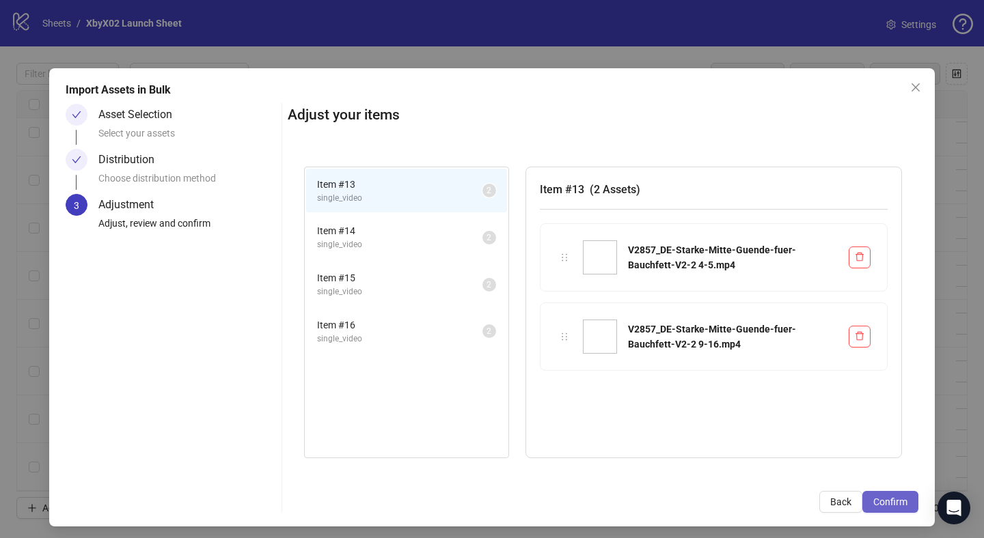
click at [894, 497] on span "Confirm" at bounding box center [890, 502] width 34 height 11
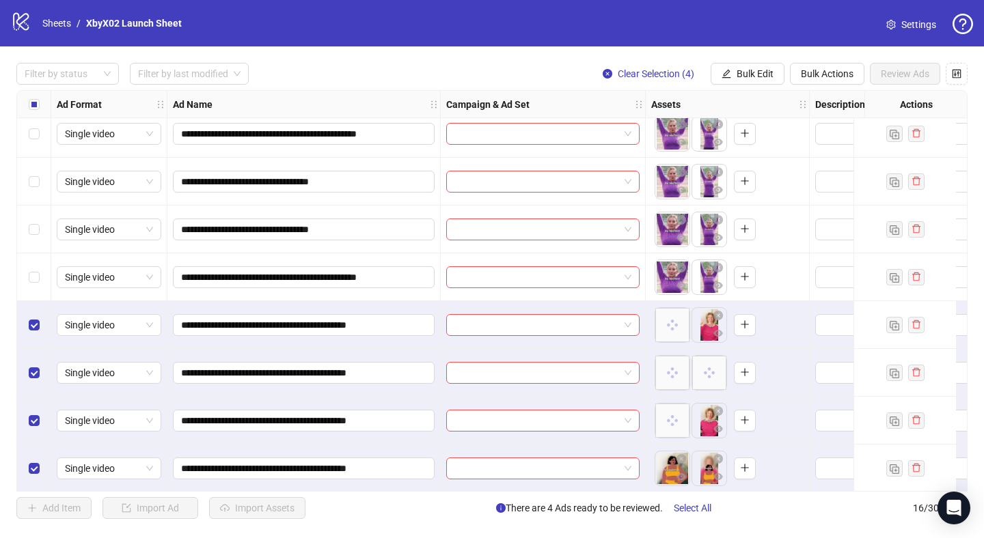
scroll to position [398, 0]
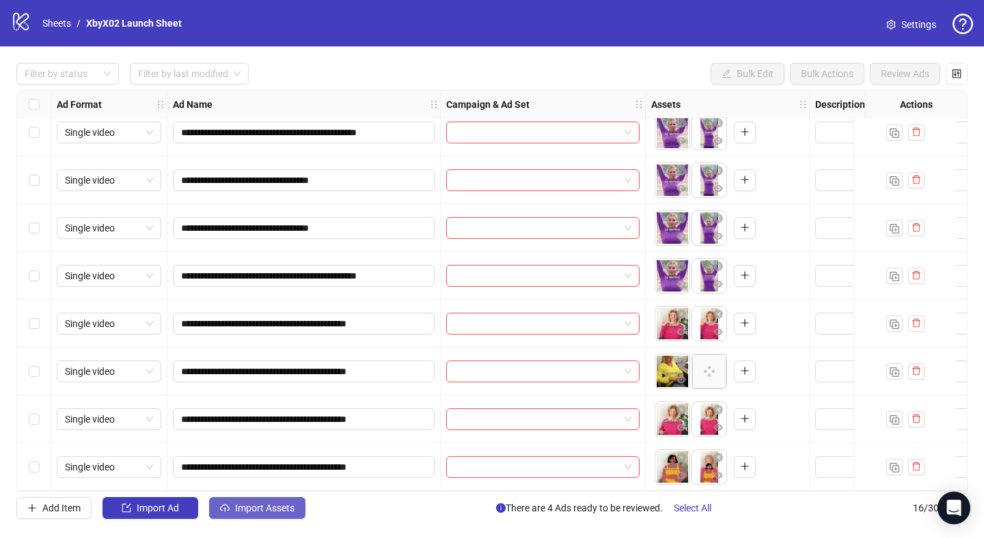
click at [222, 512] on icon "cloud-upload" at bounding box center [225, 509] width 10 height 10
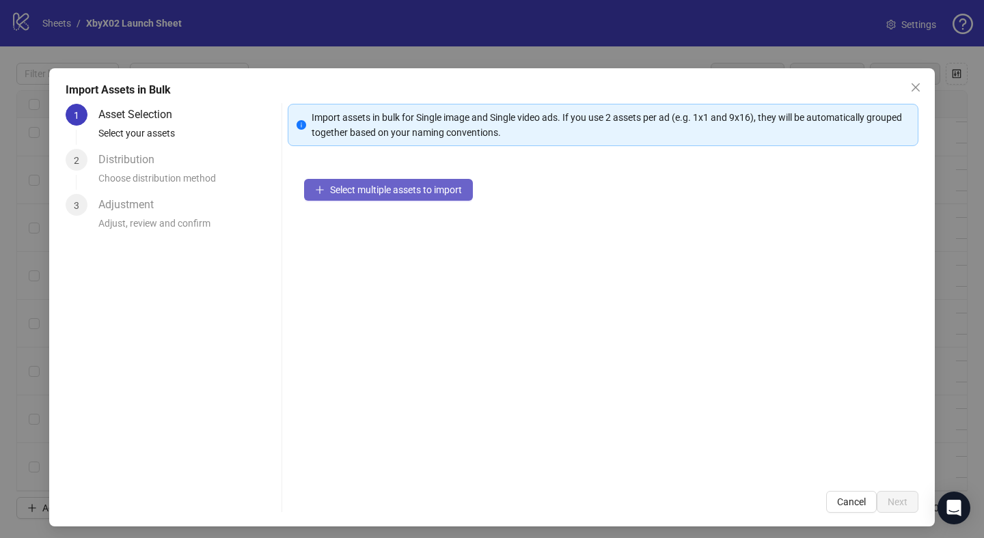
click at [370, 194] on span "Select multiple assets to import" at bounding box center [396, 189] width 132 height 11
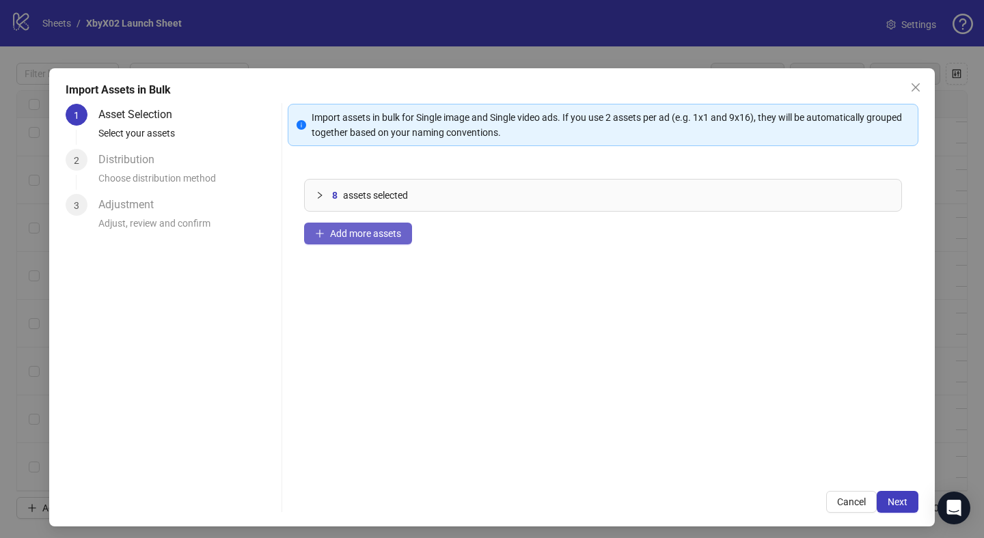
click at [369, 236] on span "Add more assets" at bounding box center [365, 233] width 71 height 11
click at [894, 495] on button "Next" at bounding box center [898, 502] width 42 height 22
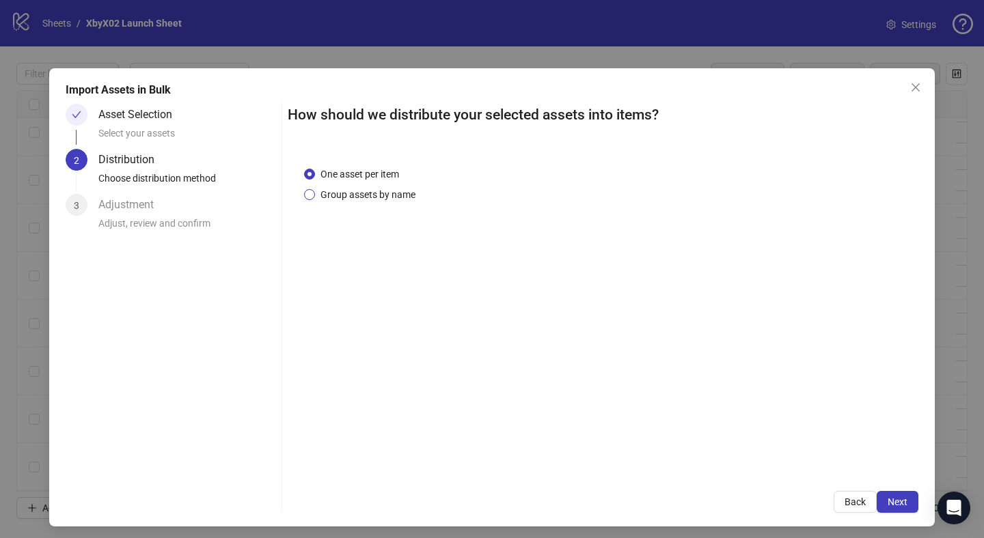
click at [381, 188] on span "Group assets by name" at bounding box center [368, 194] width 106 height 15
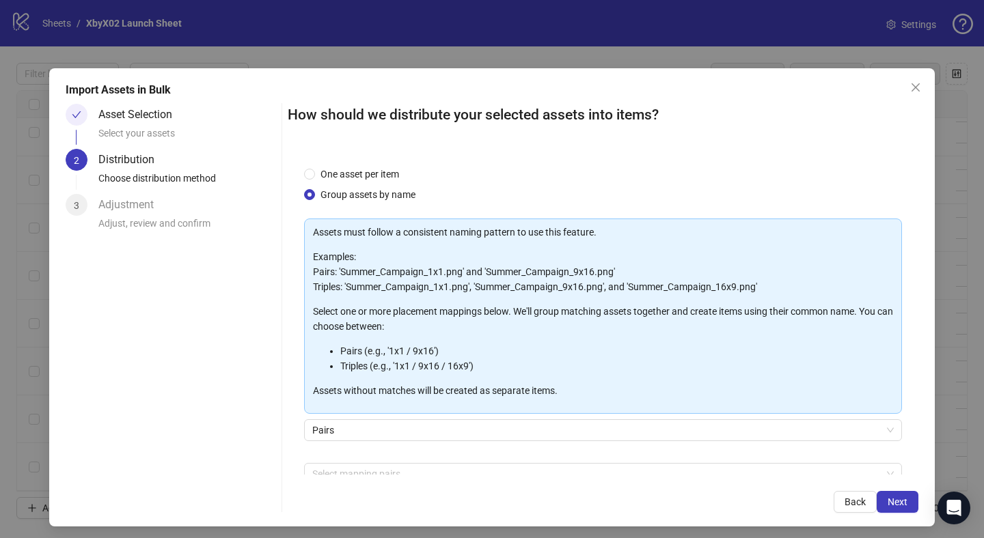
scroll to position [75, 0]
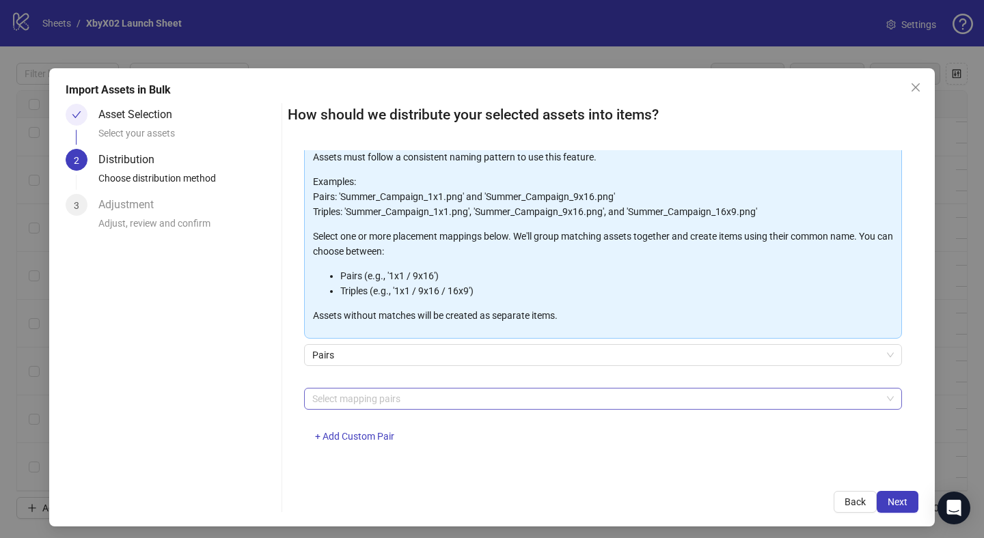
click at [361, 391] on div at bounding box center [596, 398] width 578 height 19
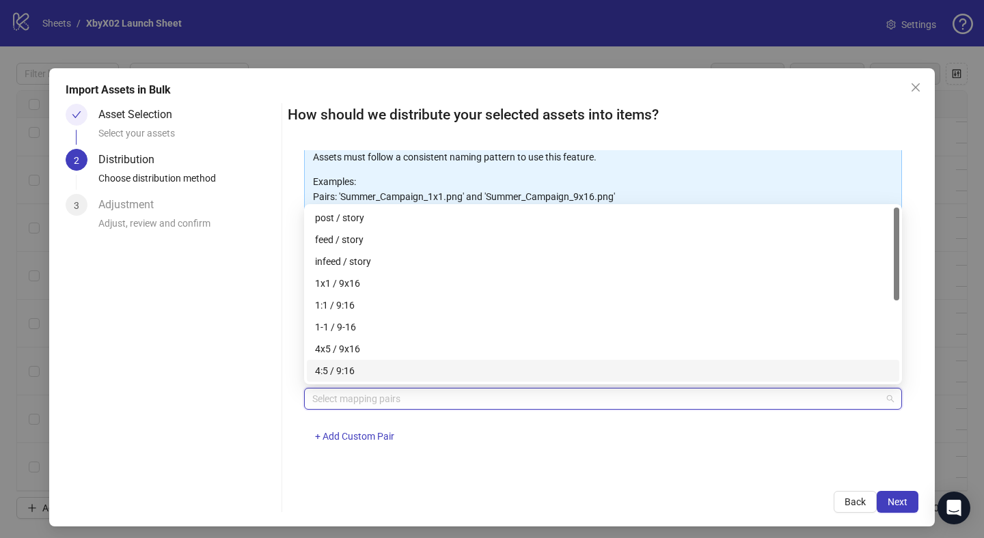
scroll to position [53, 0]
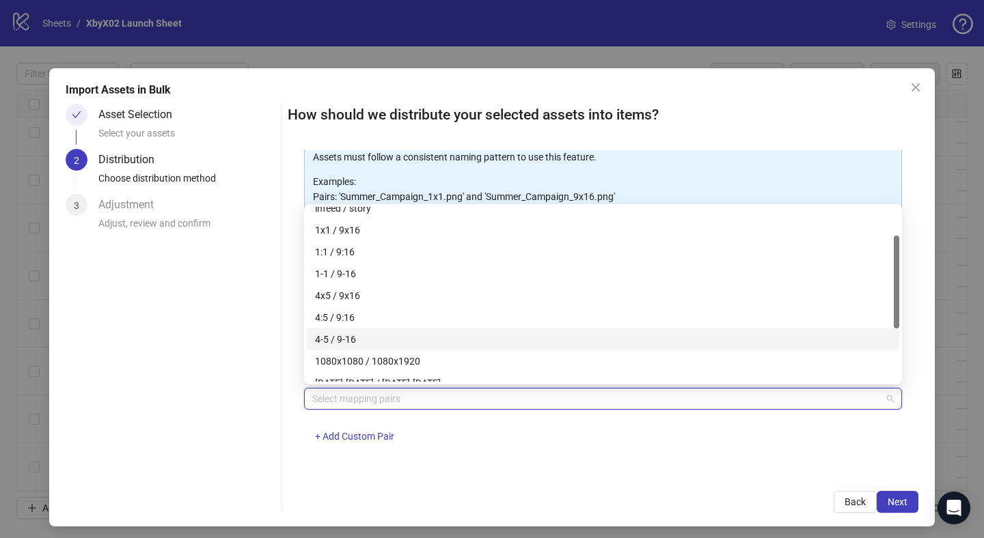
click at [357, 342] on div "4-5 / 9-16" at bounding box center [603, 339] width 576 height 15
click at [898, 501] on span "Next" at bounding box center [897, 502] width 20 height 11
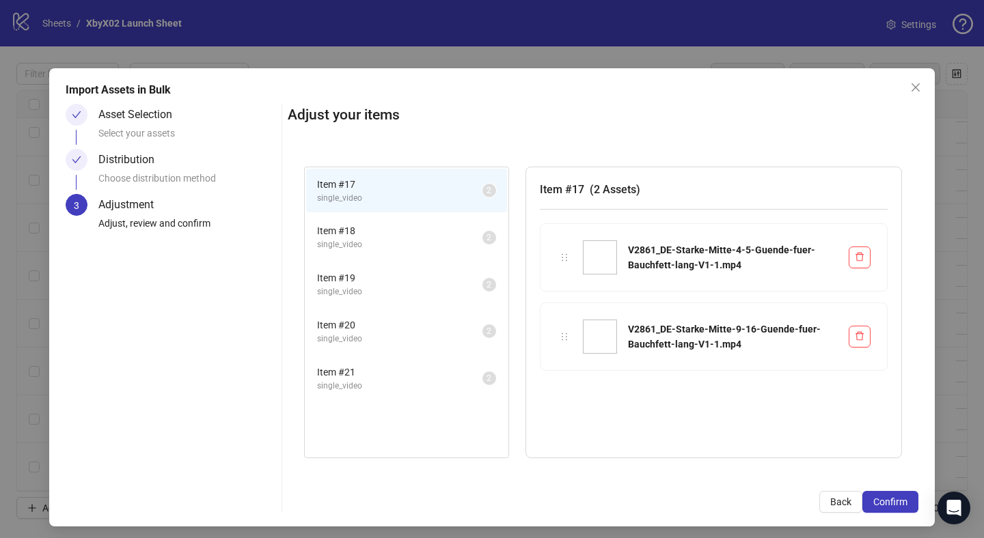
click at [898, 501] on span "Confirm" at bounding box center [890, 502] width 34 height 11
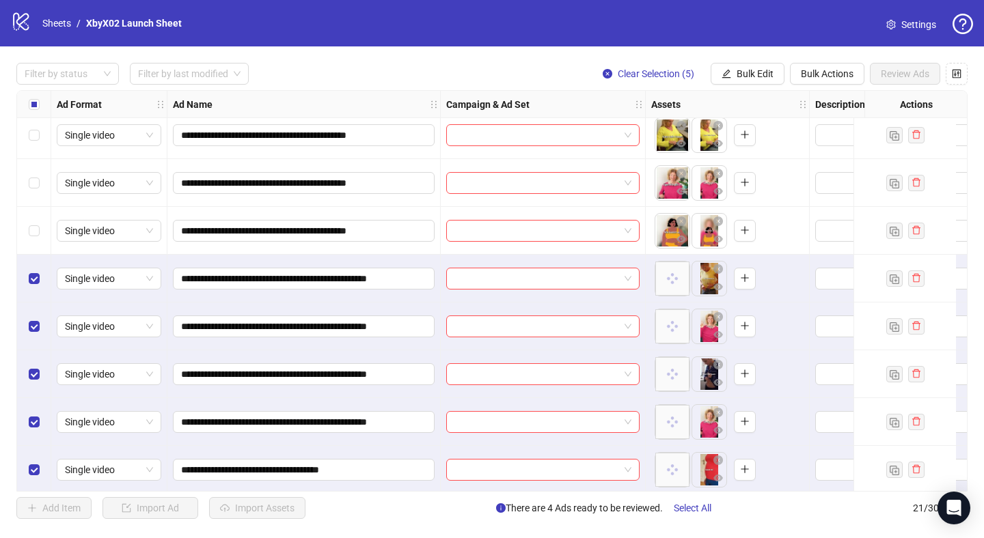
scroll to position [637, 0]
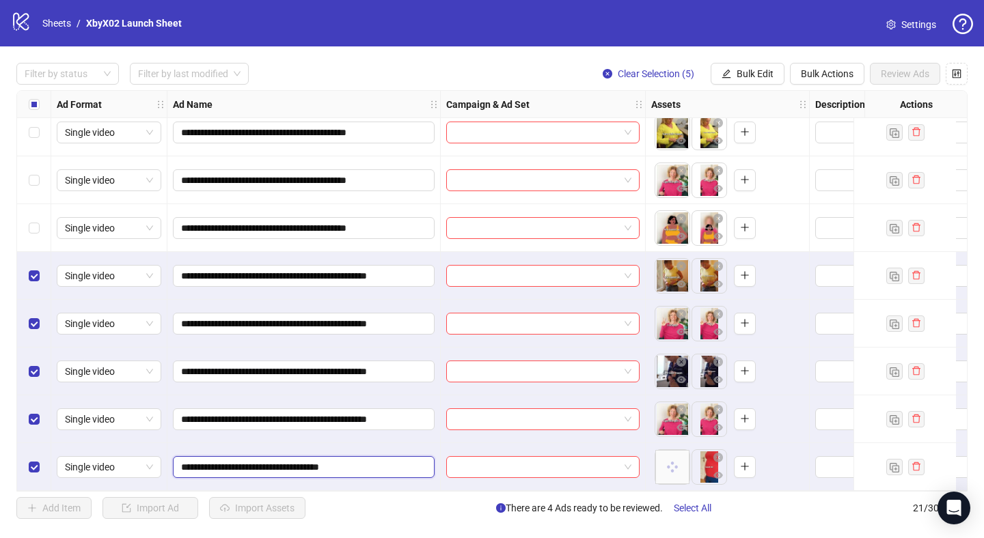
click at [208, 463] on input "**********" at bounding box center [302, 467] width 243 height 15
type input "**********"
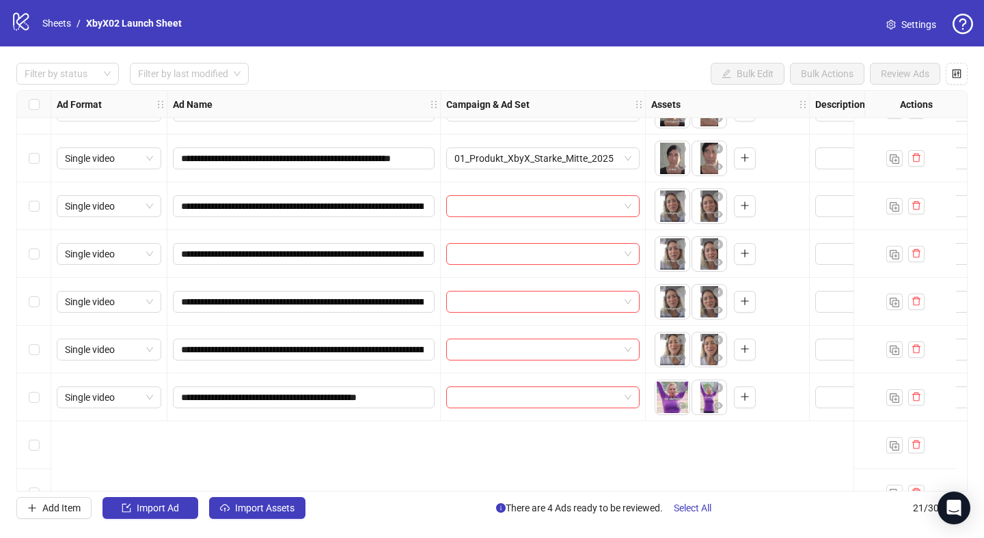
scroll to position [0, 0]
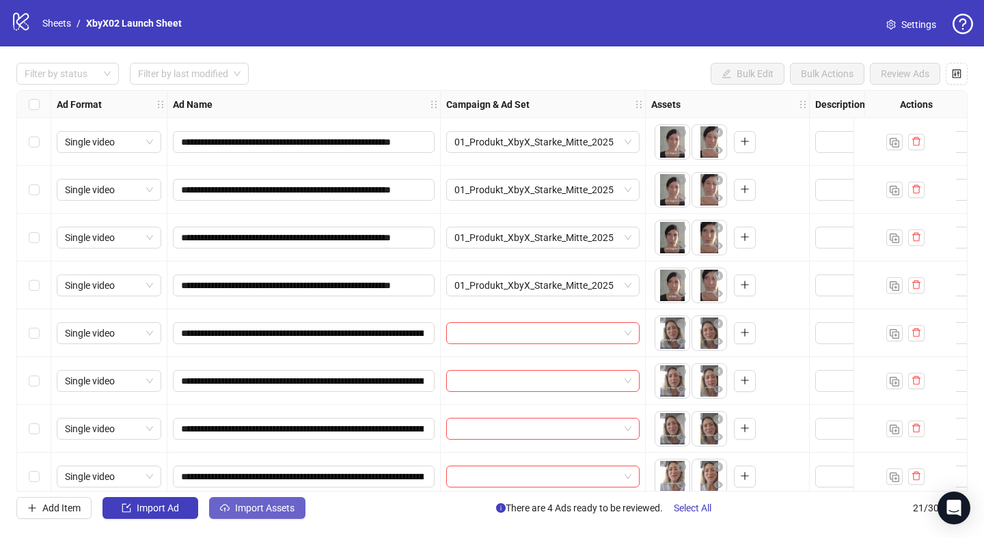
click at [236, 512] on span "Import Assets" at bounding box center [264, 508] width 59 height 11
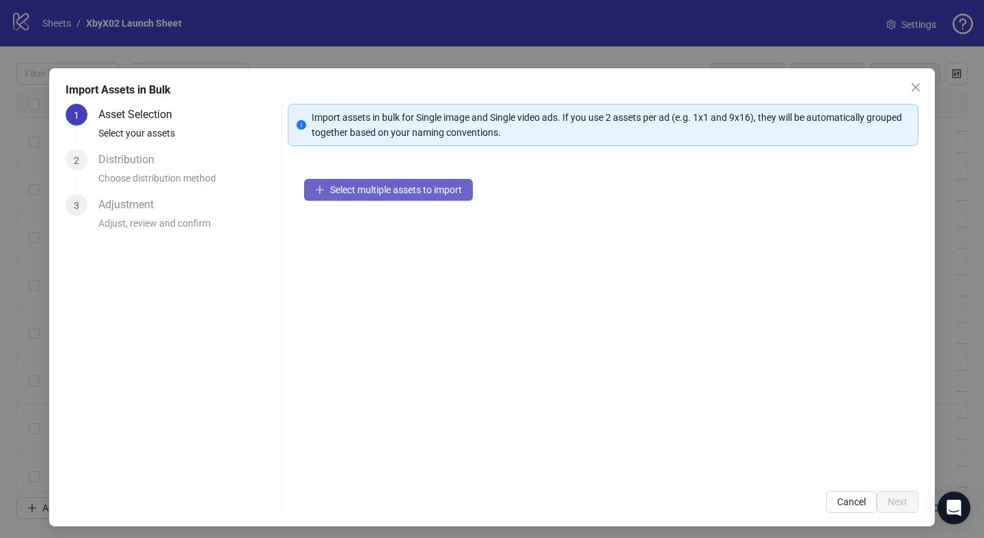
click at [353, 194] on span "Select multiple assets to import" at bounding box center [396, 189] width 132 height 11
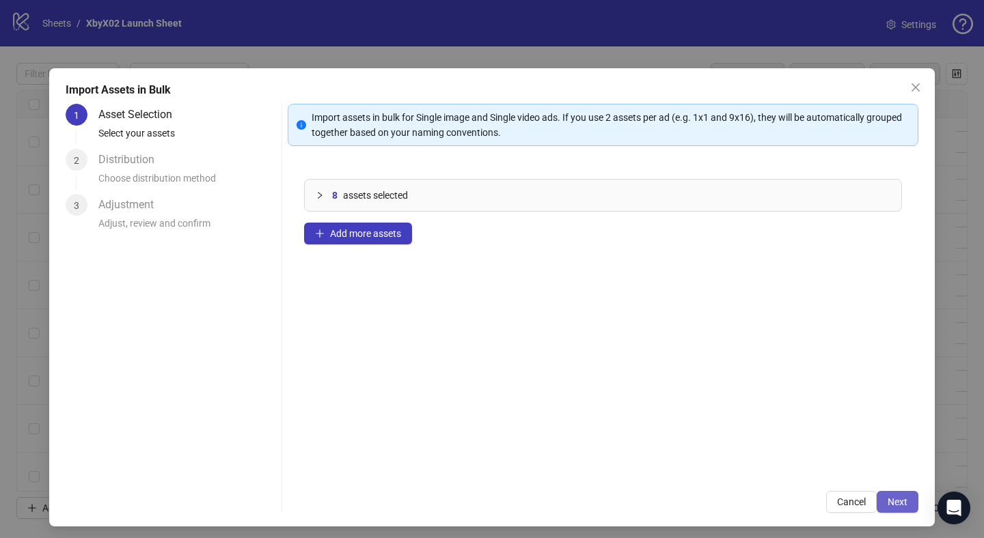
click at [889, 493] on button "Next" at bounding box center [898, 502] width 42 height 22
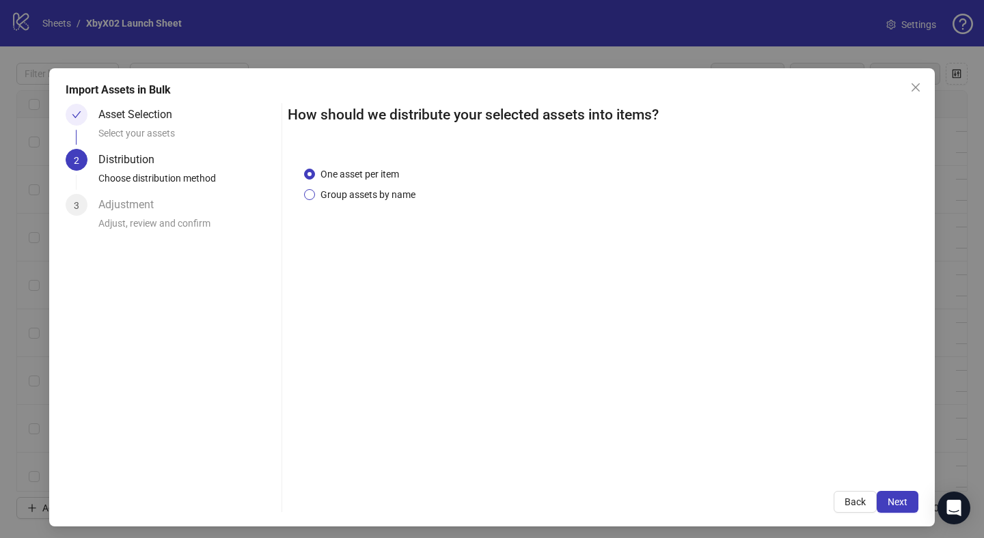
click at [343, 198] on span "Group assets by name" at bounding box center [368, 194] width 106 height 15
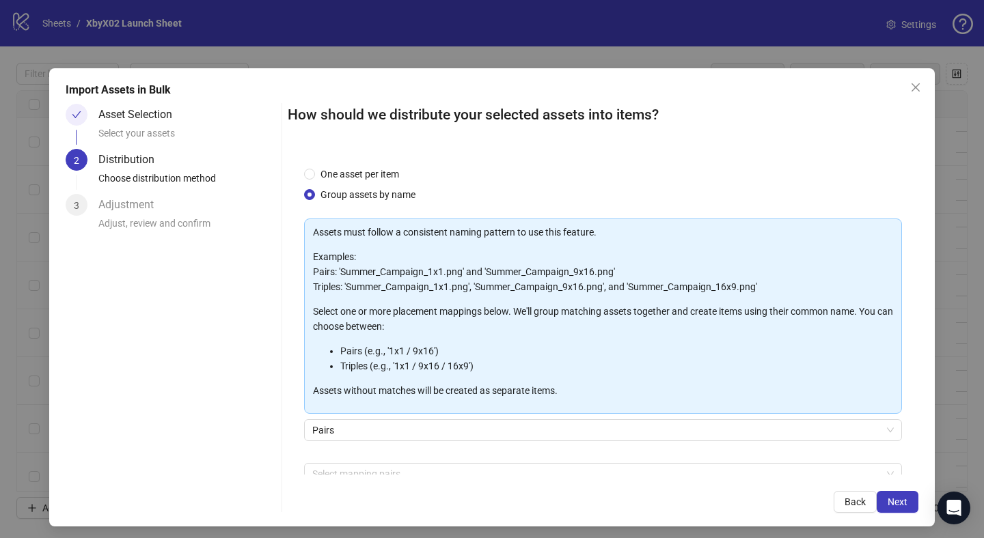
scroll to position [75, 0]
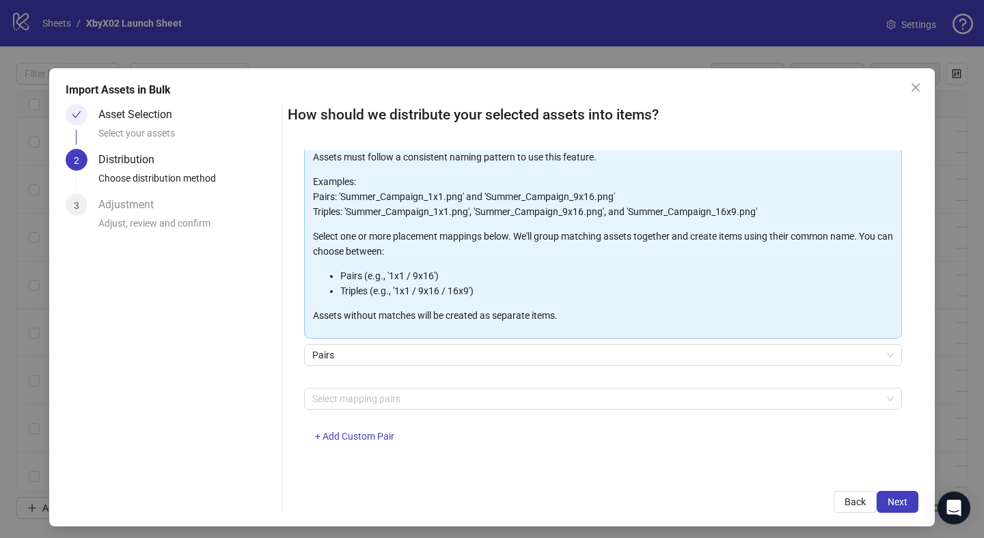
click at [342, 385] on div "Assets must follow a consistent naming pattern to use this feature. Examples: P…" at bounding box center [603, 301] width 598 height 316
click at [342, 396] on div at bounding box center [596, 398] width 578 height 19
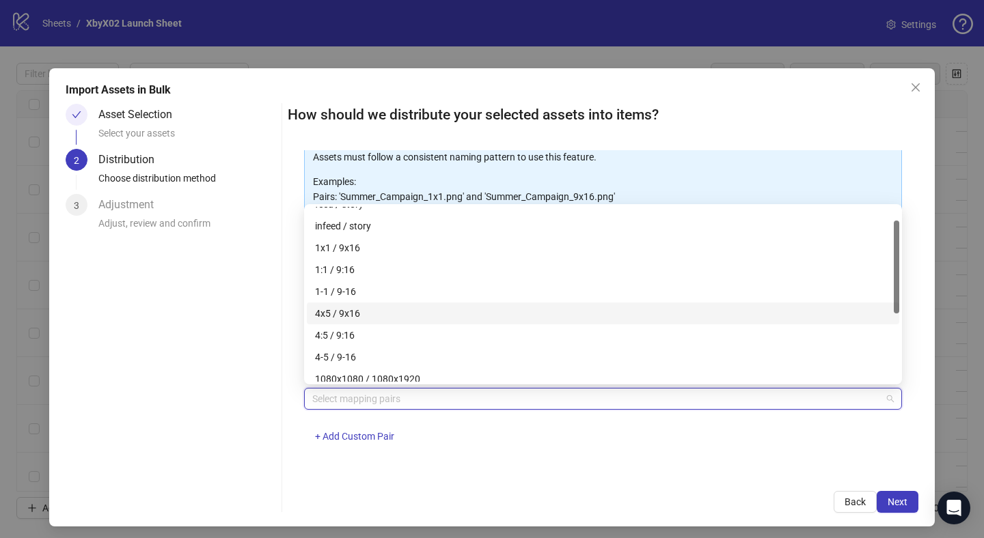
scroll to position [38, 0]
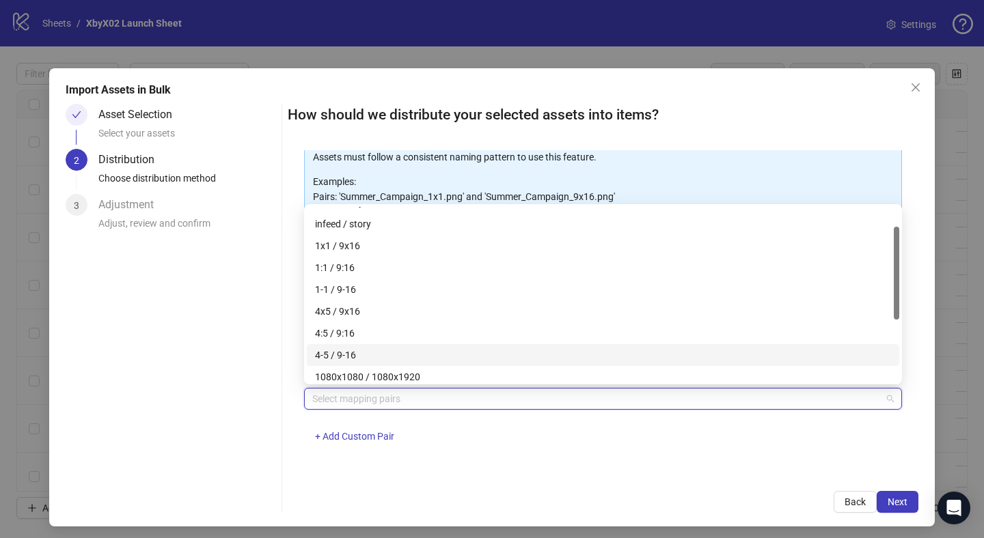
click at [344, 347] on div "4-5 / 9-16" at bounding box center [603, 355] width 592 height 22
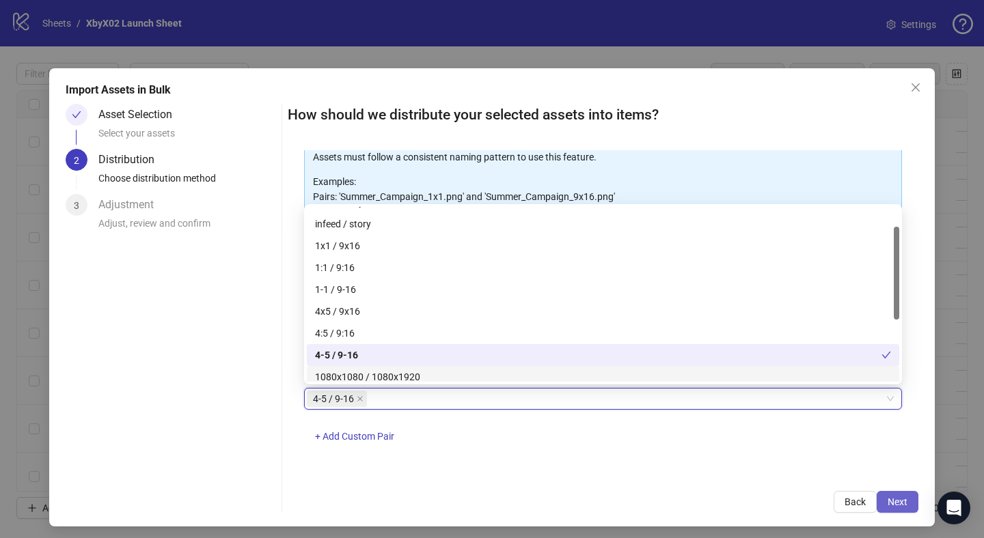
click at [890, 500] on span "Next" at bounding box center [897, 502] width 20 height 11
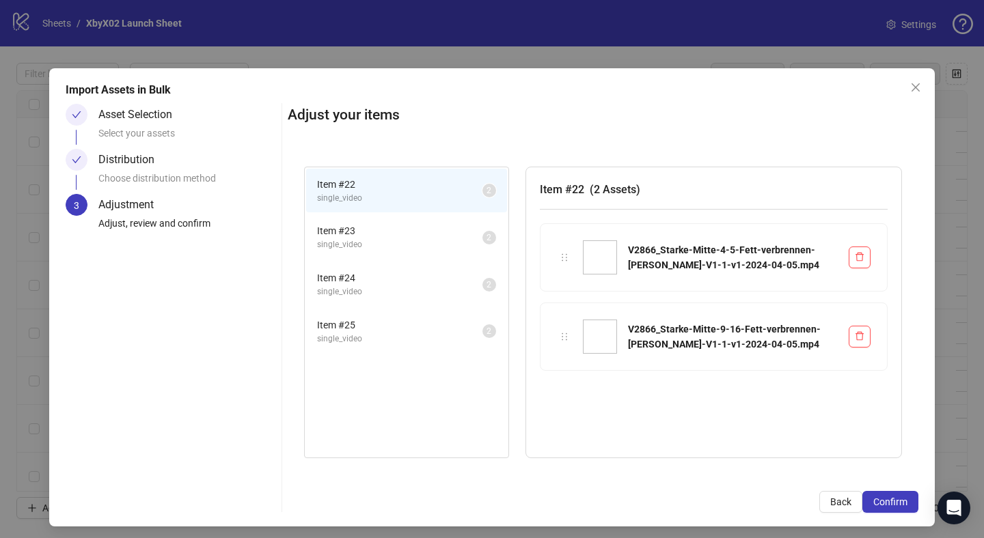
click at [890, 501] on span "Confirm" at bounding box center [890, 502] width 34 height 11
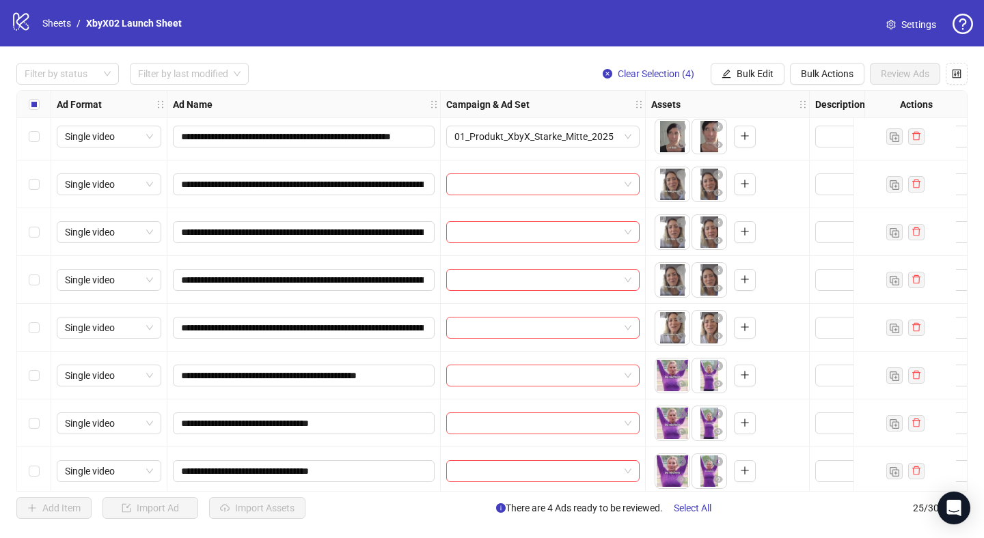
scroll to position [0, 0]
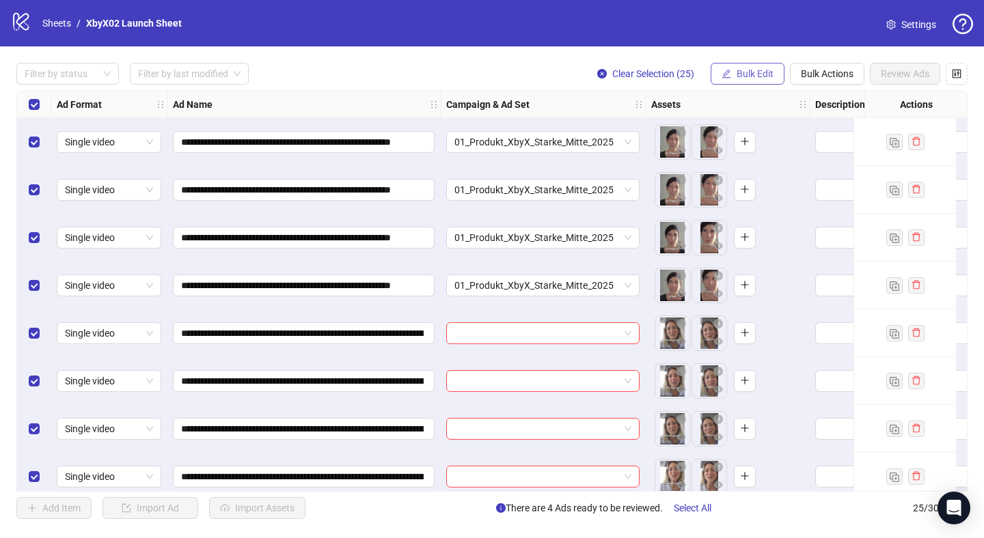
click at [765, 74] on span "Bulk Edit" at bounding box center [754, 73] width 37 height 11
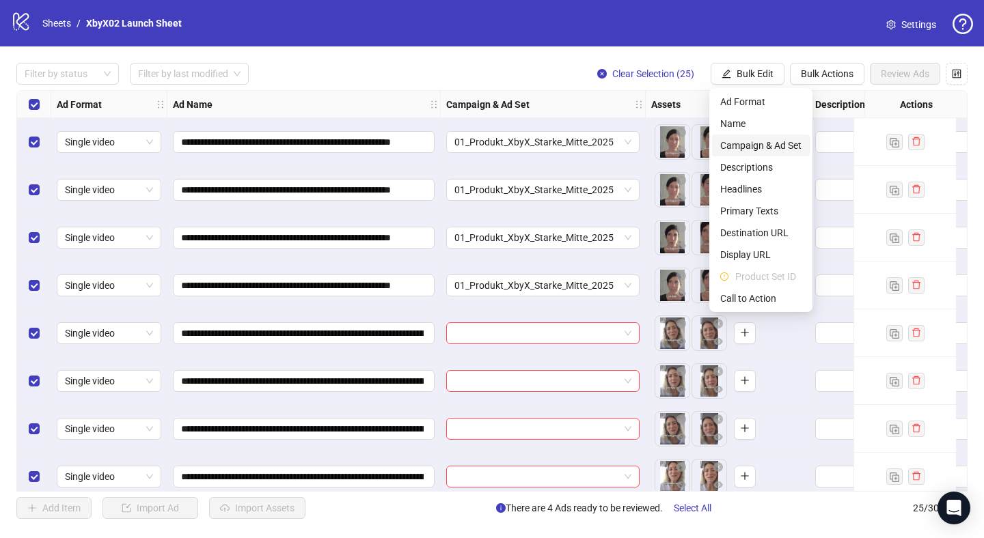
click at [755, 146] on span "Campaign & Ad Set" at bounding box center [760, 145] width 81 height 15
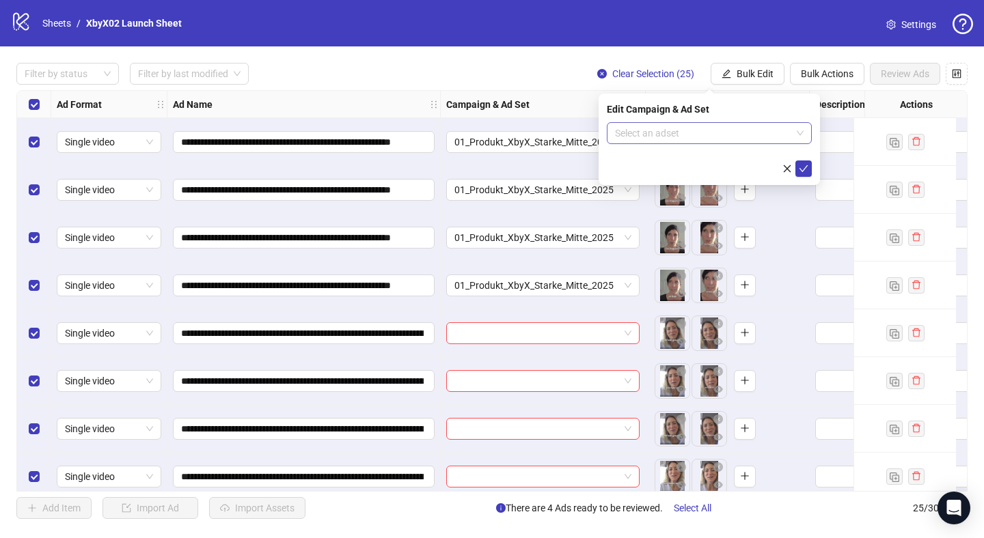
click at [712, 128] on input "search" at bounding box center [703, 133] width 176 height 20
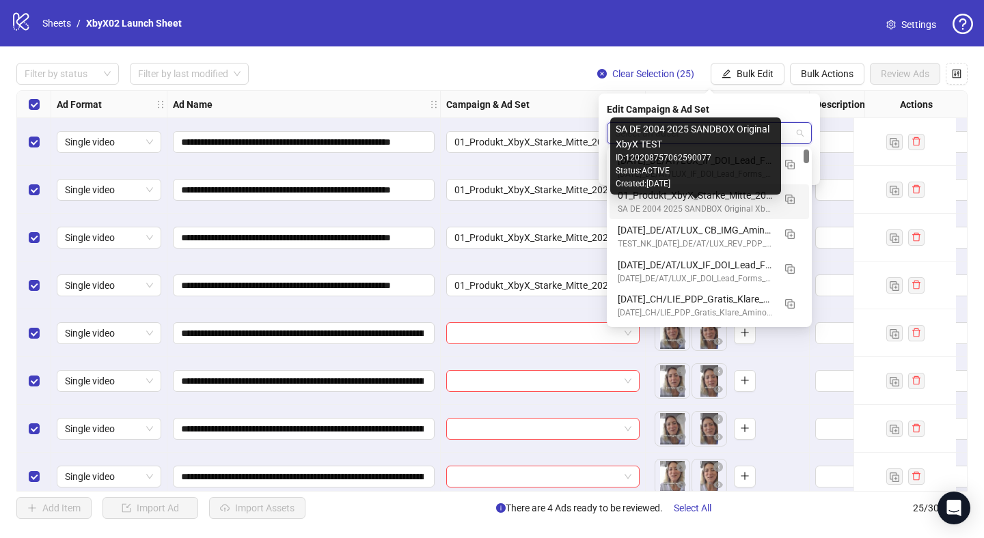
click at [714, 206] on div "SA DE 2004 2025 SANDBOX Original XbyX TEST" at bounding box center [696, 209] width 156 height 13
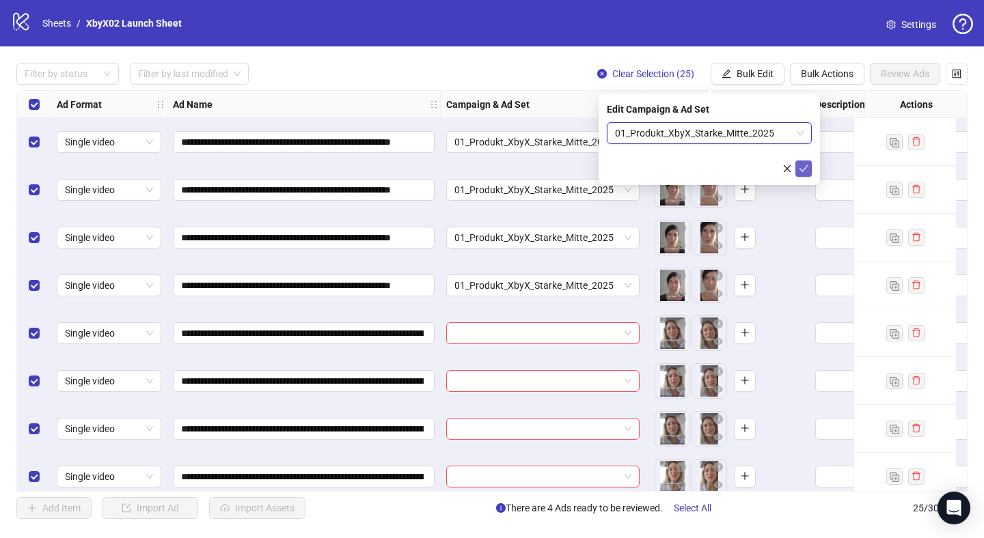
click at [799, 174] on button "submit" at bounding box center [803, 169] width 16 height 16
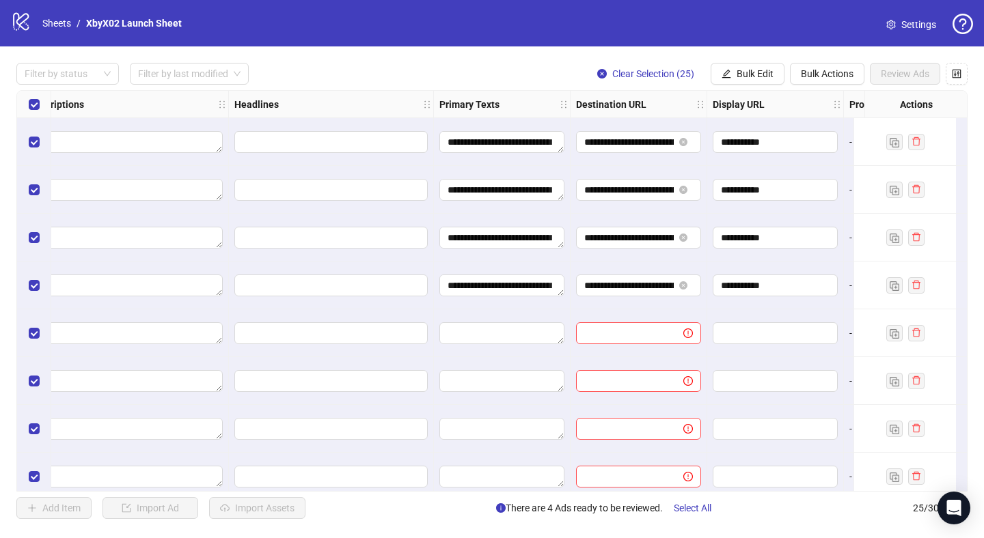
scroll to position [0, 787]
click at [521, 152] on textarea "**********" at bounding box center [500, 142] width 125 height 22
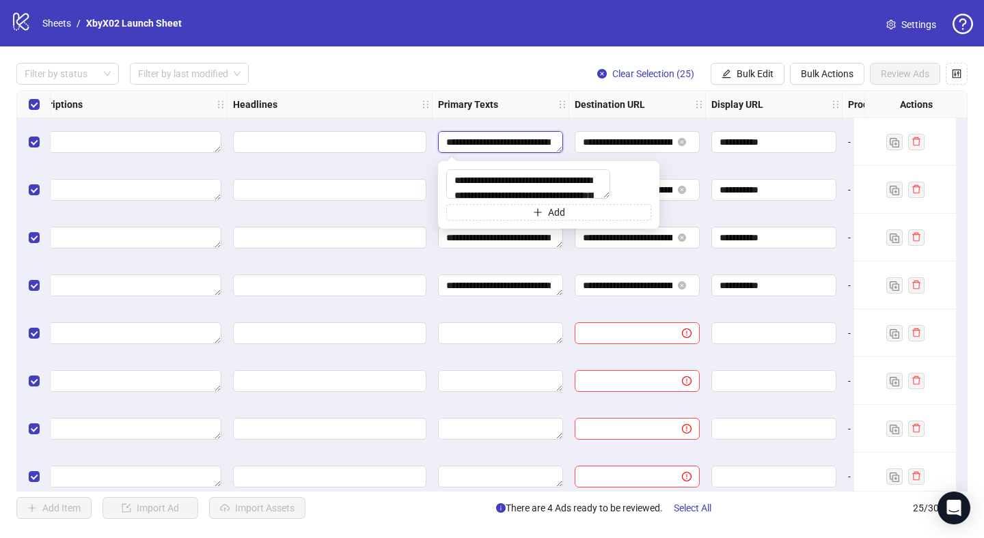
click at [521, 152] on textarea "**********" at bounding box center [500, 142] width 125 height 22
click at [520, 184] on textarea "**********" at bounding box center [528, 183] width 164 height 29
click at [749, 70] on span "Bulk Edit" at bounding box center [754, 73] width 37 height 11
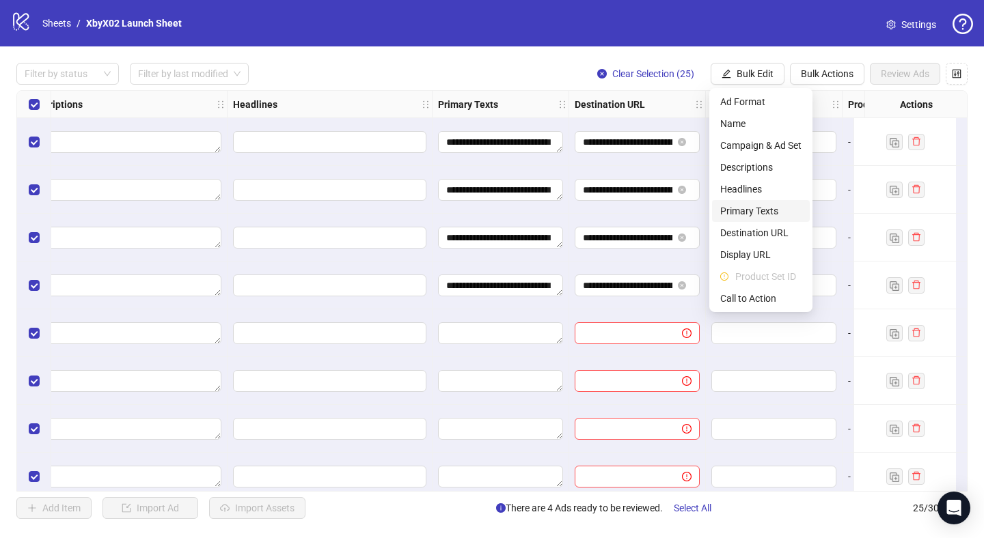
click at [749, 207] on span "Primary Texts" at bounding box center [760, 211] width 81 height 15
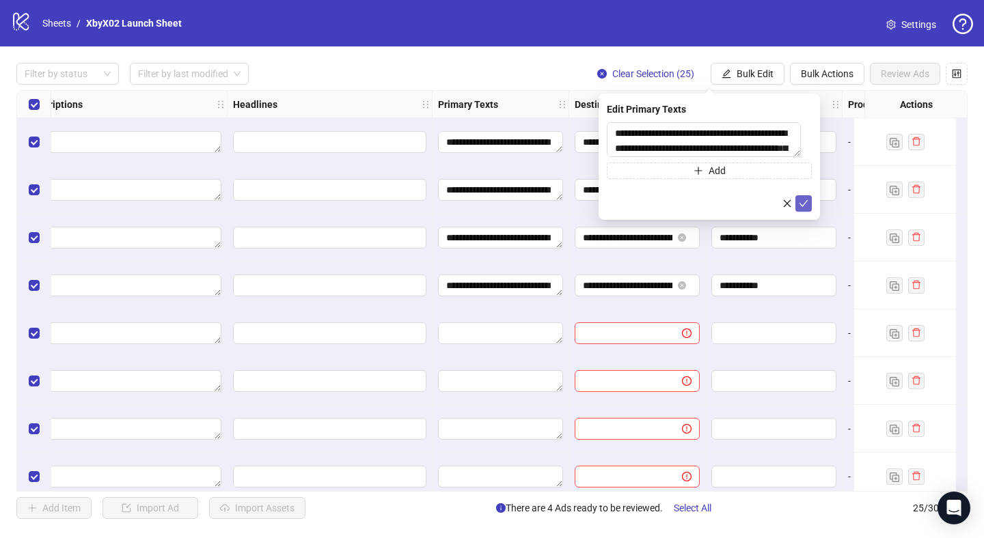
click at [803, 207] on icon "check" at bounding box center [803, 203] width 9 height 7
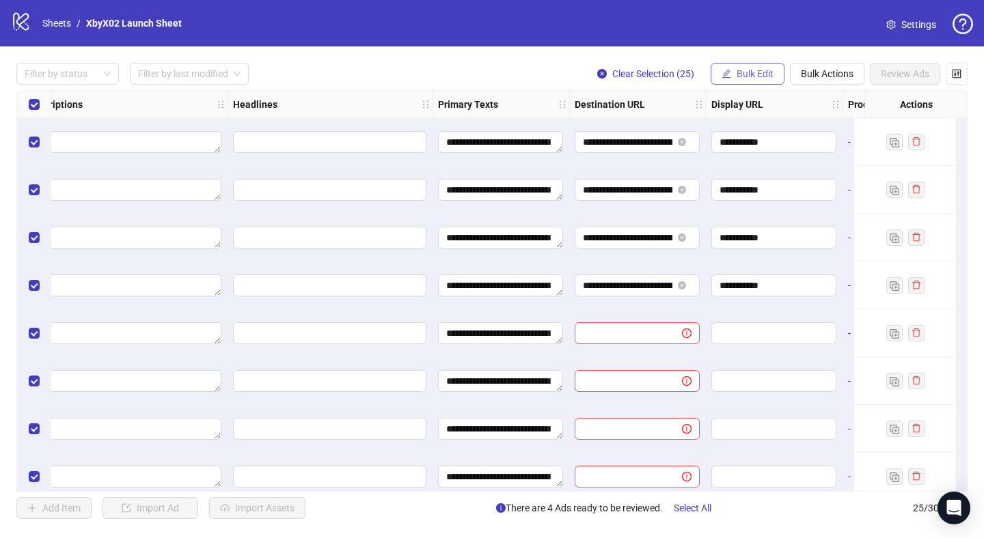
click at [736, 80] on button "Bulk Edit" at bounding box center [748, 74] width 74 height 22
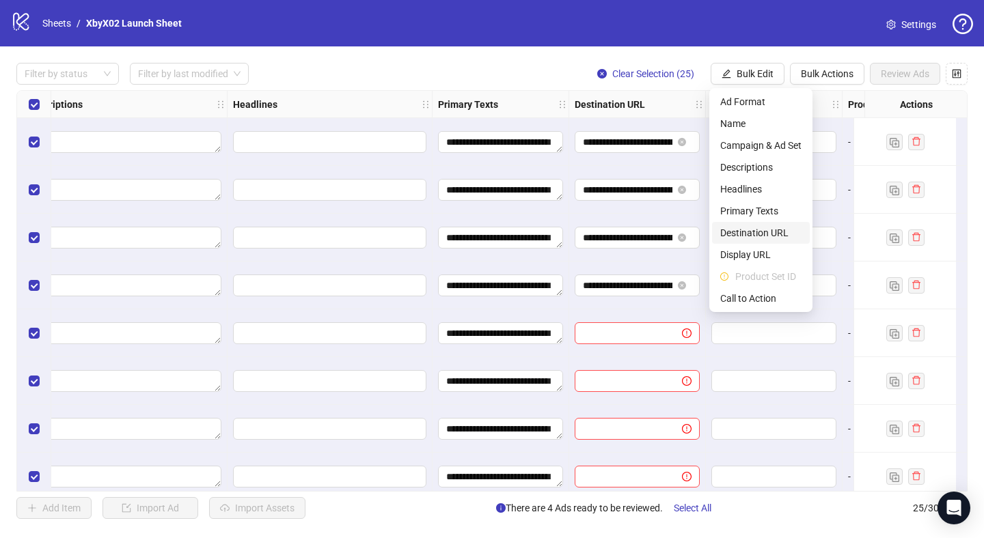
click at [749, 230] on span "Destination URL" at bounding box center [760, 232] width 81 height 15
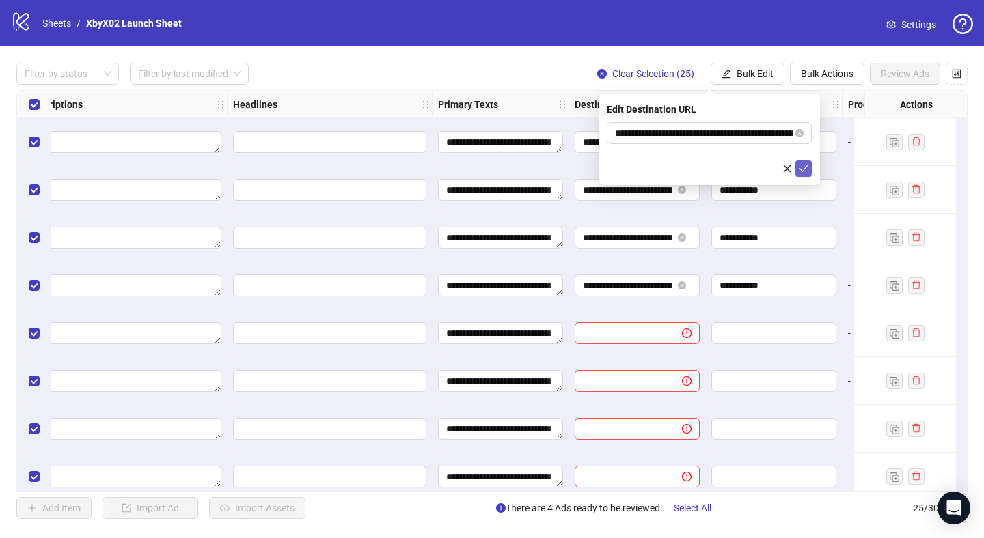
click at [795, 169] on button "submit" at bounding box center [803, 169] width 16 height 16
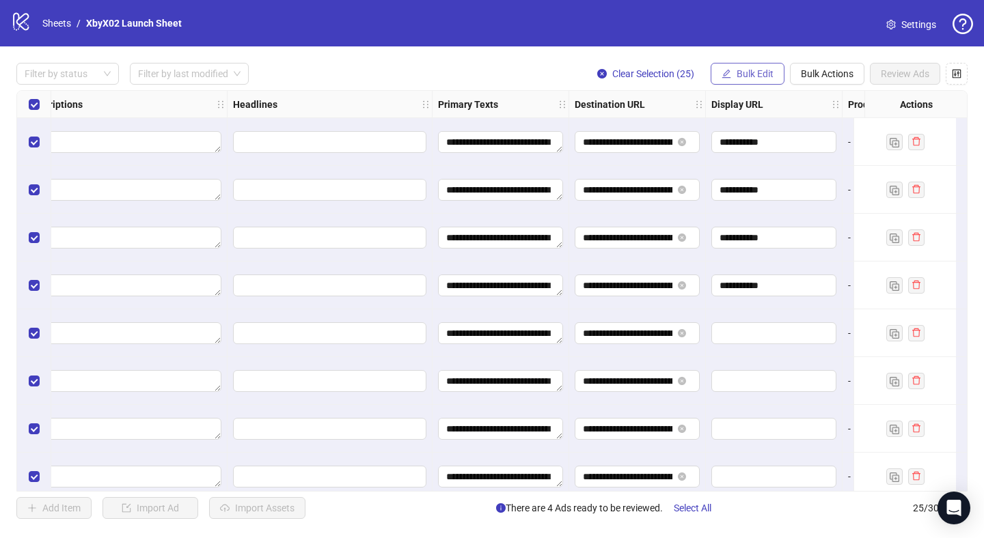
click at [750, 75] on span "Bulk Edit" at bounding box center [754, 73] width 37 height 11
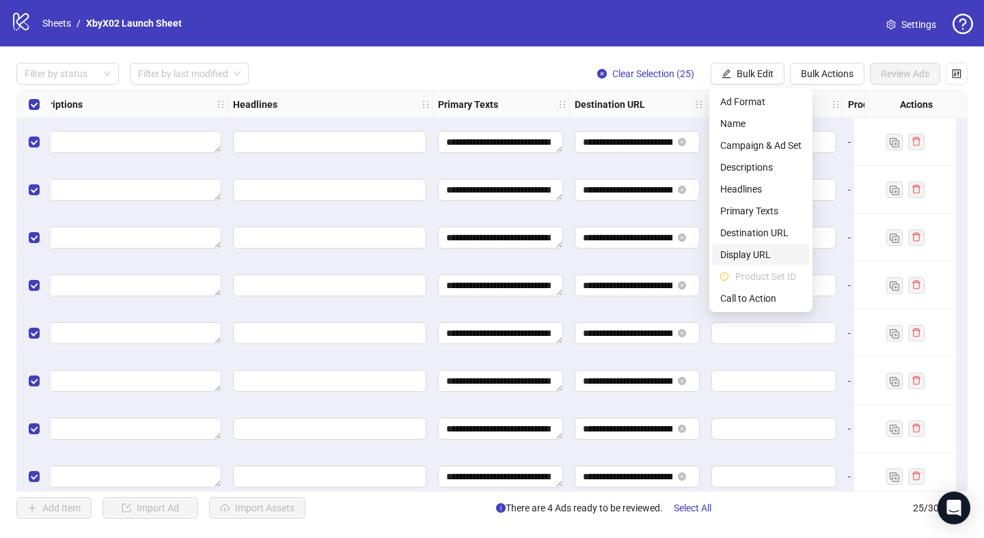
click at [750, 250] on span "Display URL" at bounding box center [760, 254] width 81 height 15
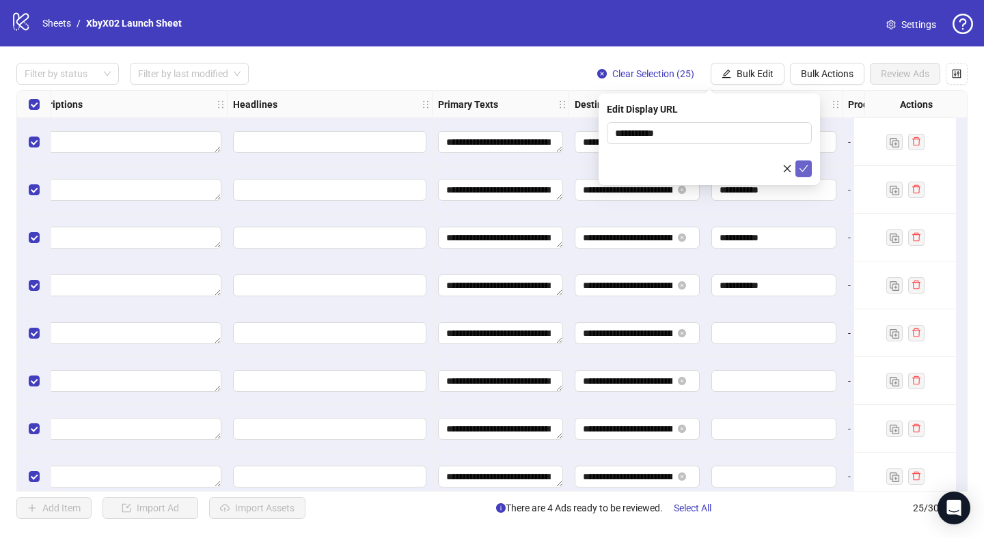
click at [803, 169] on icon "check" at bounding box center [804, 169] width 10 height 10
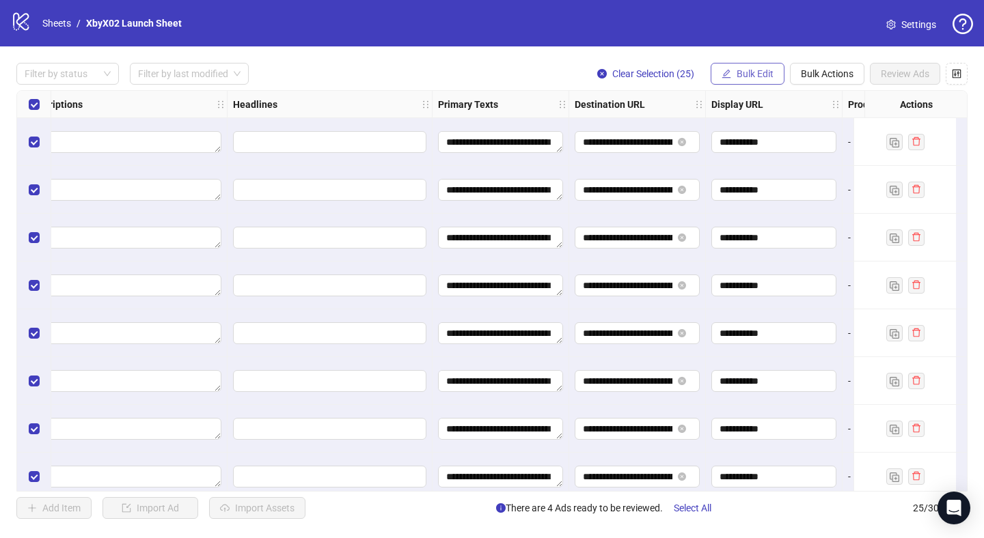
click at [752, 72] on span "Bulk Edit" at bounding box center [754, 73] width 37 height 11
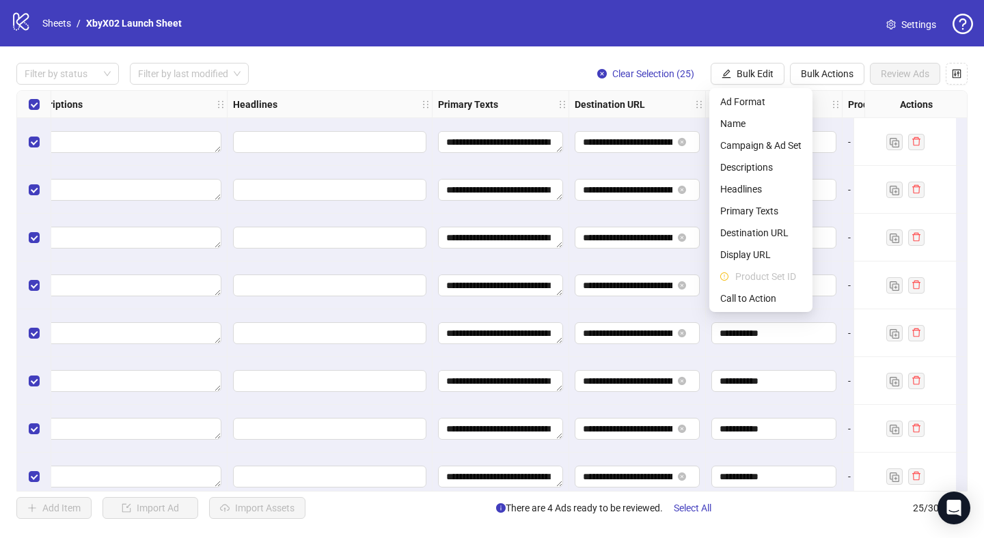
click at [752, 286] on li "Product Set ID" at bounding box center [761, 277] width 98 height 22
click at [752, 305] on span "Call to Action" at bounding box center [760, 298] width 81 height 15
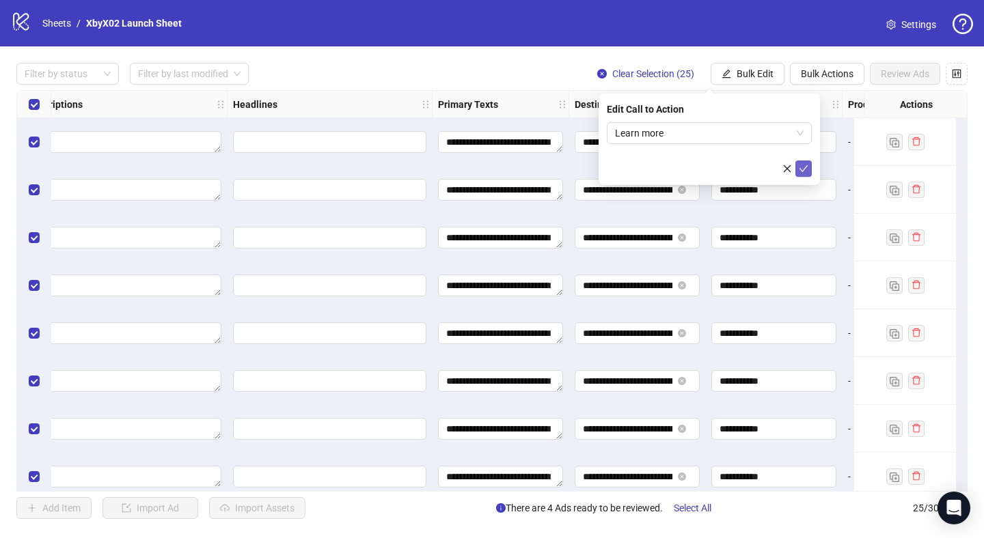
click at [800, 176] on button "submit" at bounding box center [803, 169] width 16 height 16
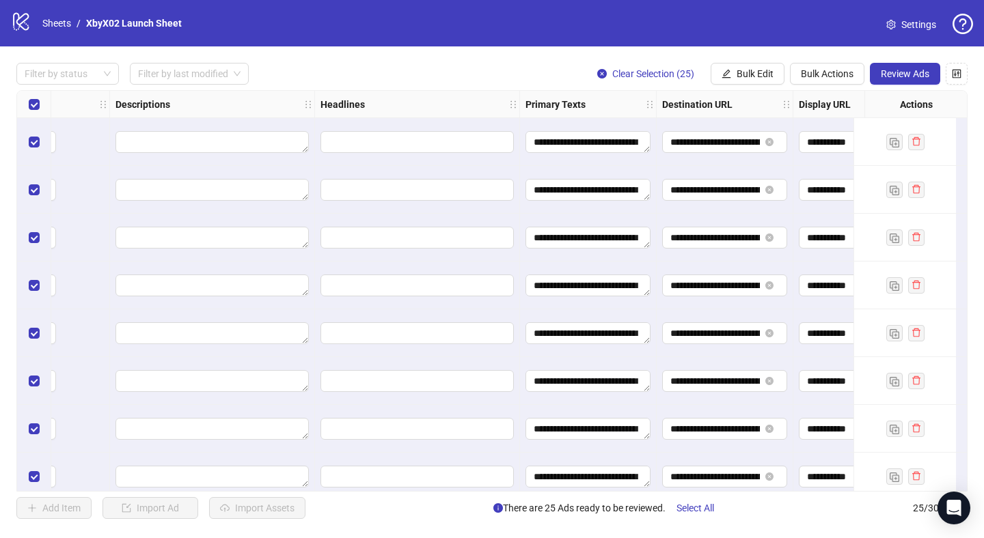
scroll to position [0, 696]
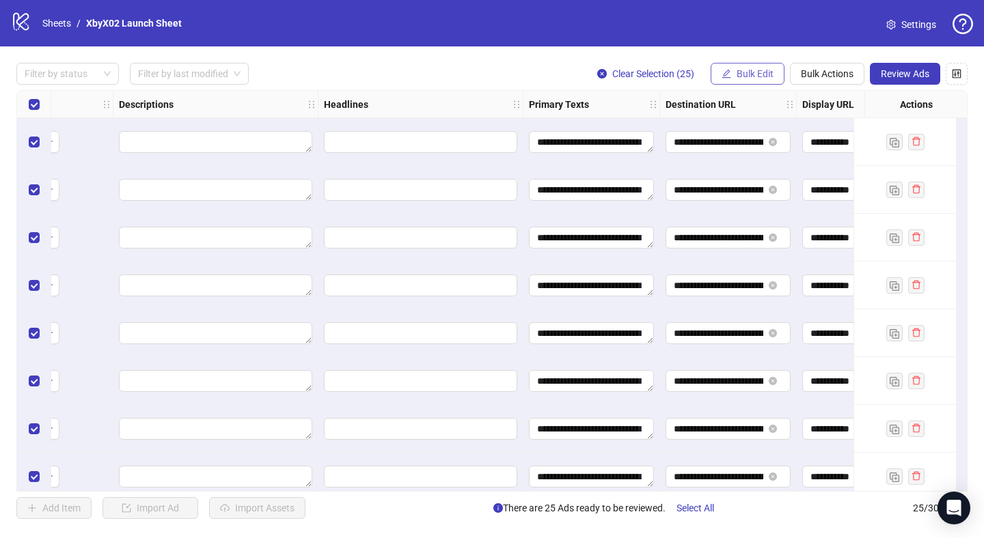
click at [730, 72] on button "Bulk Edit" at bounding box center [748, 74] width 74 height 22
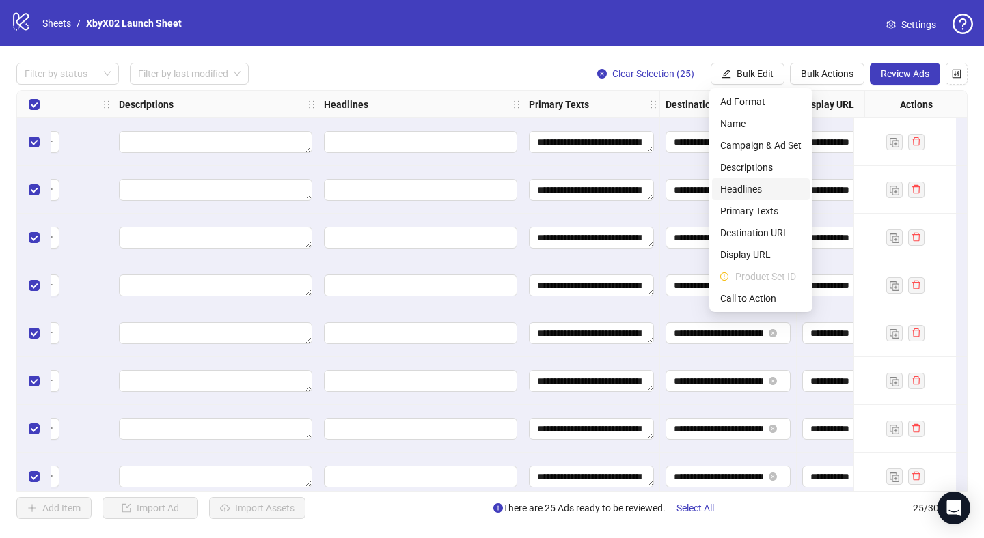
click at [747, 188] on span "Headlines" at bounding box center [760, 189] width 81 height 15
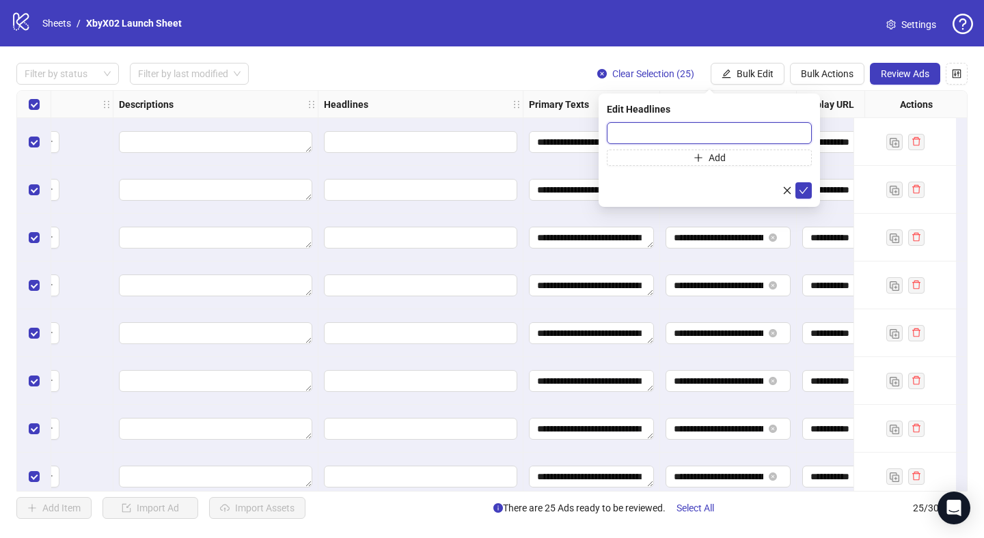
click at [648, 140] on input "text" at bounding box center [709, 133] width 205 height 22
paste input "**********"
type input "**********"
click at [810, 189] on button "submit" at bounding box center [803, 190] width 16 height 16
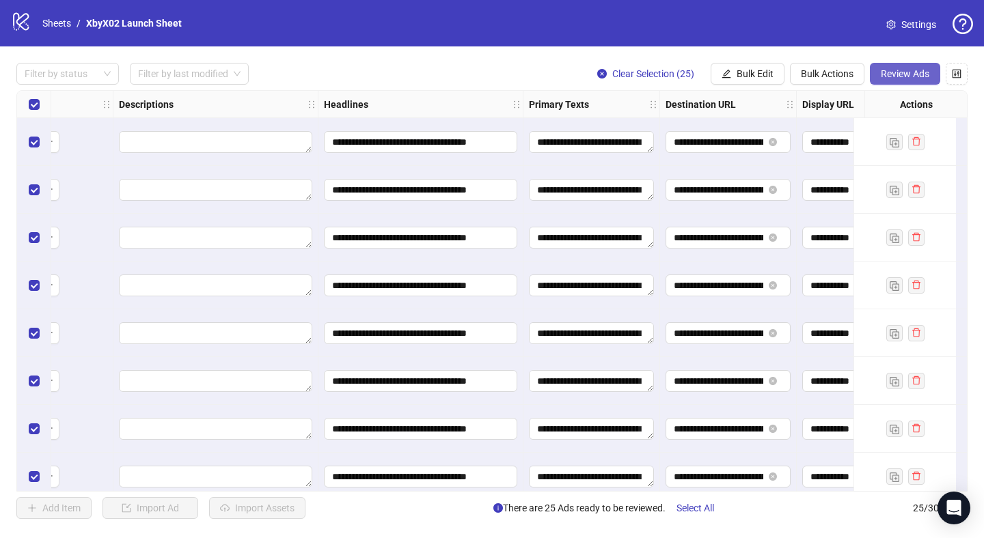
click at [905, 70] on span "Review Ads" at bounding box center [905, 73] width 49 height 11
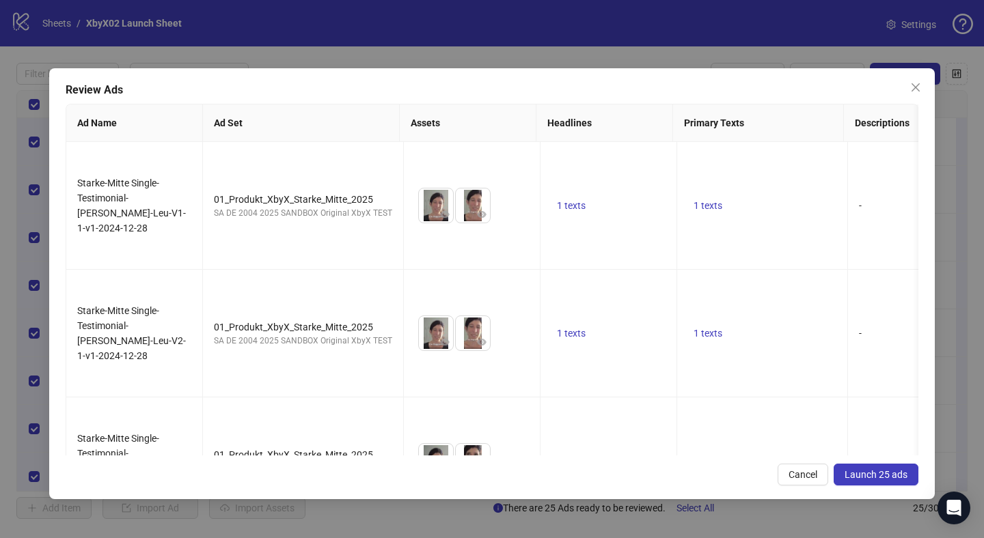
click at [869, 479] on span "Launch 25 ads" at bounding box center [875, 474] width 63 height 11
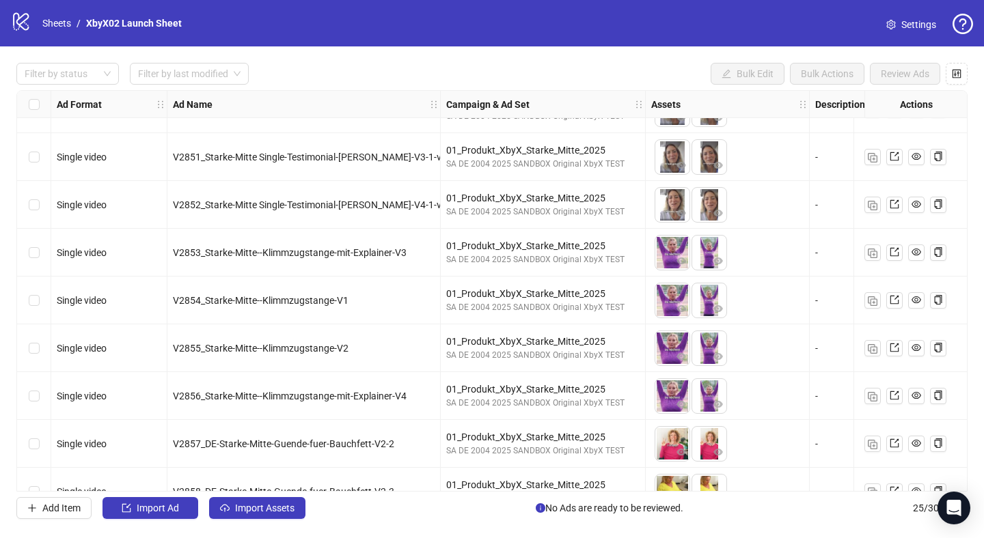
scroll to position [302, 0]
